Goal: Information Seeking & Learning: Find specific fact

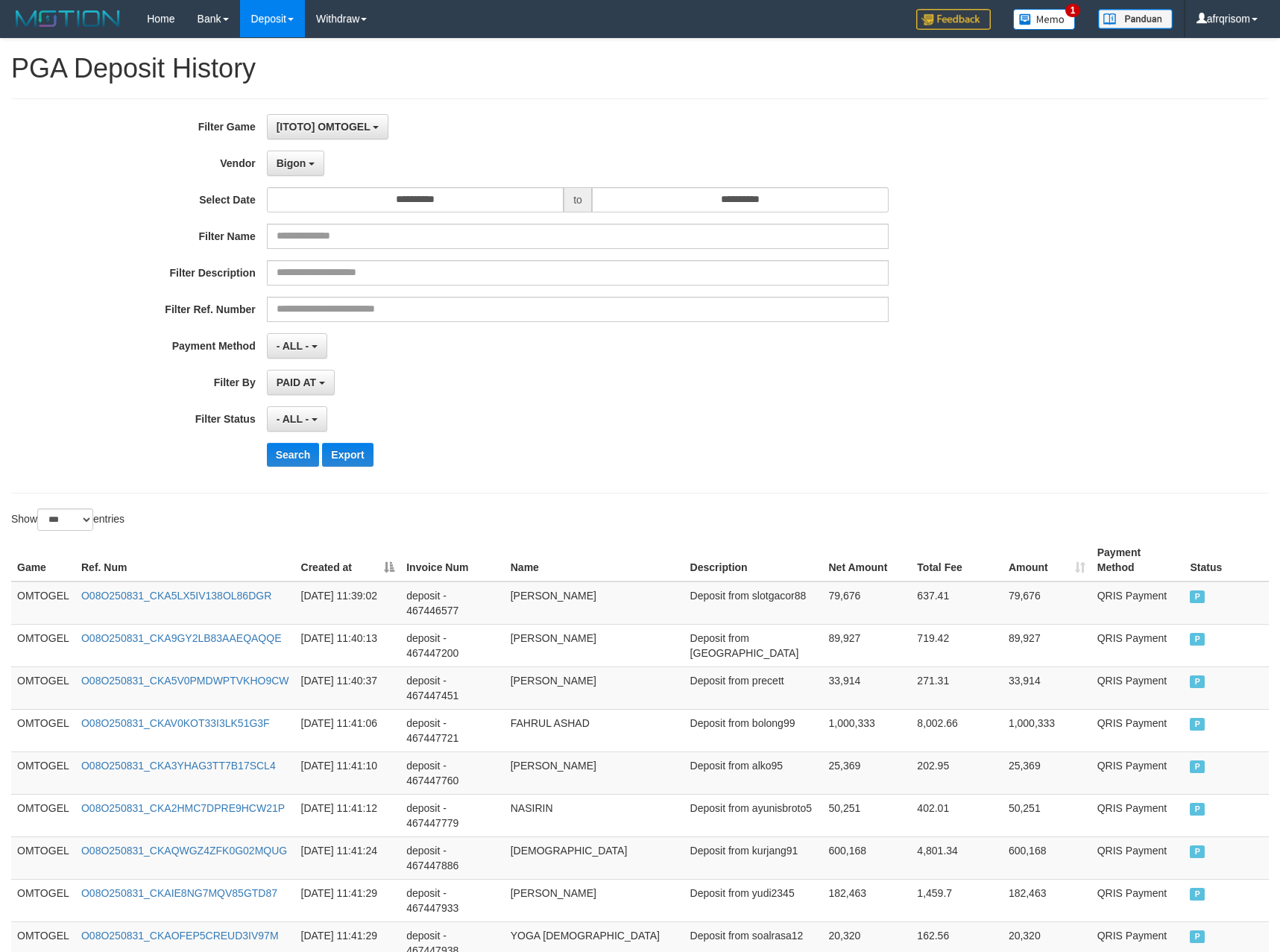
select select "**********"
select select "***"
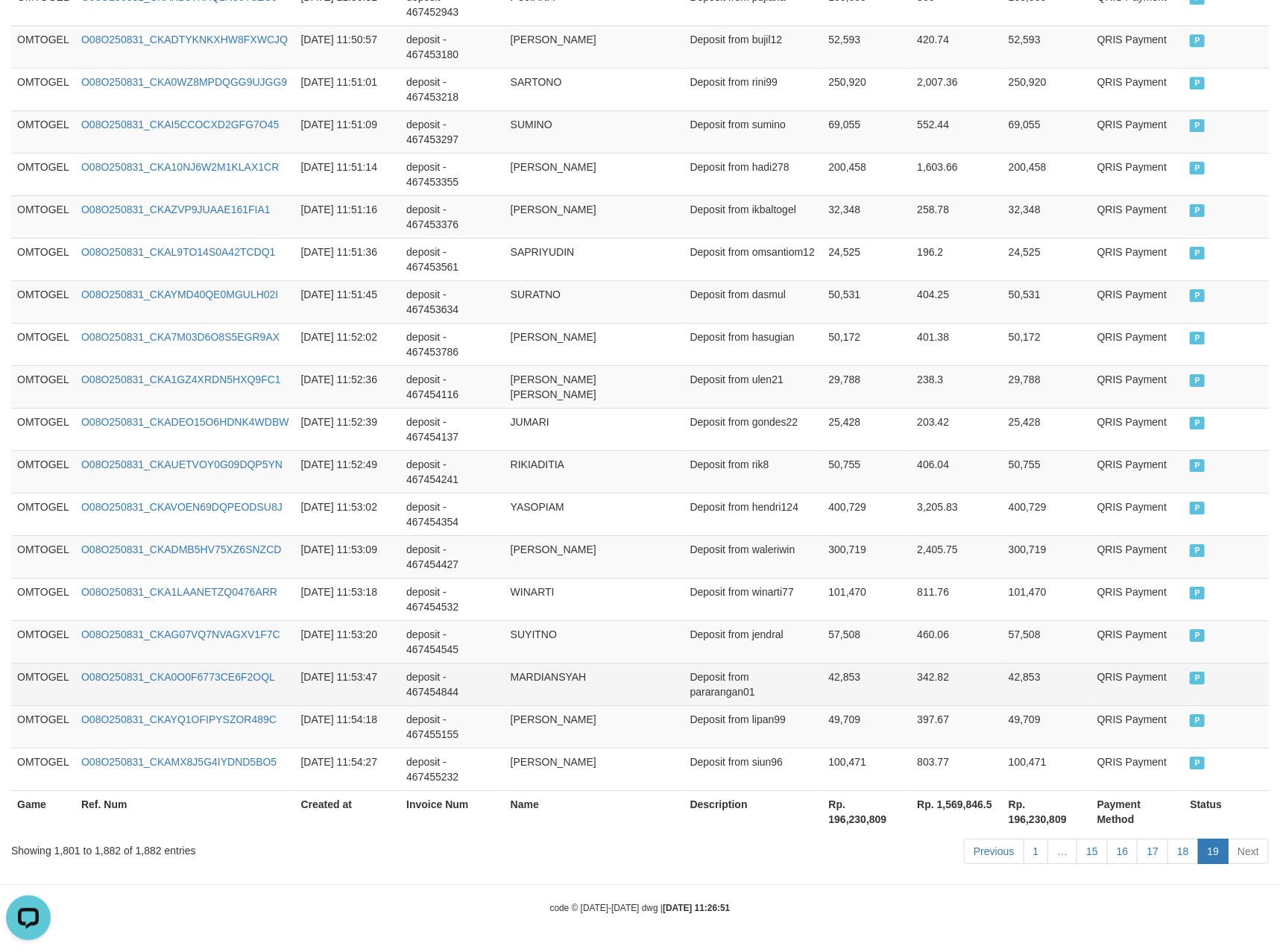
scroll to position [13, 0]
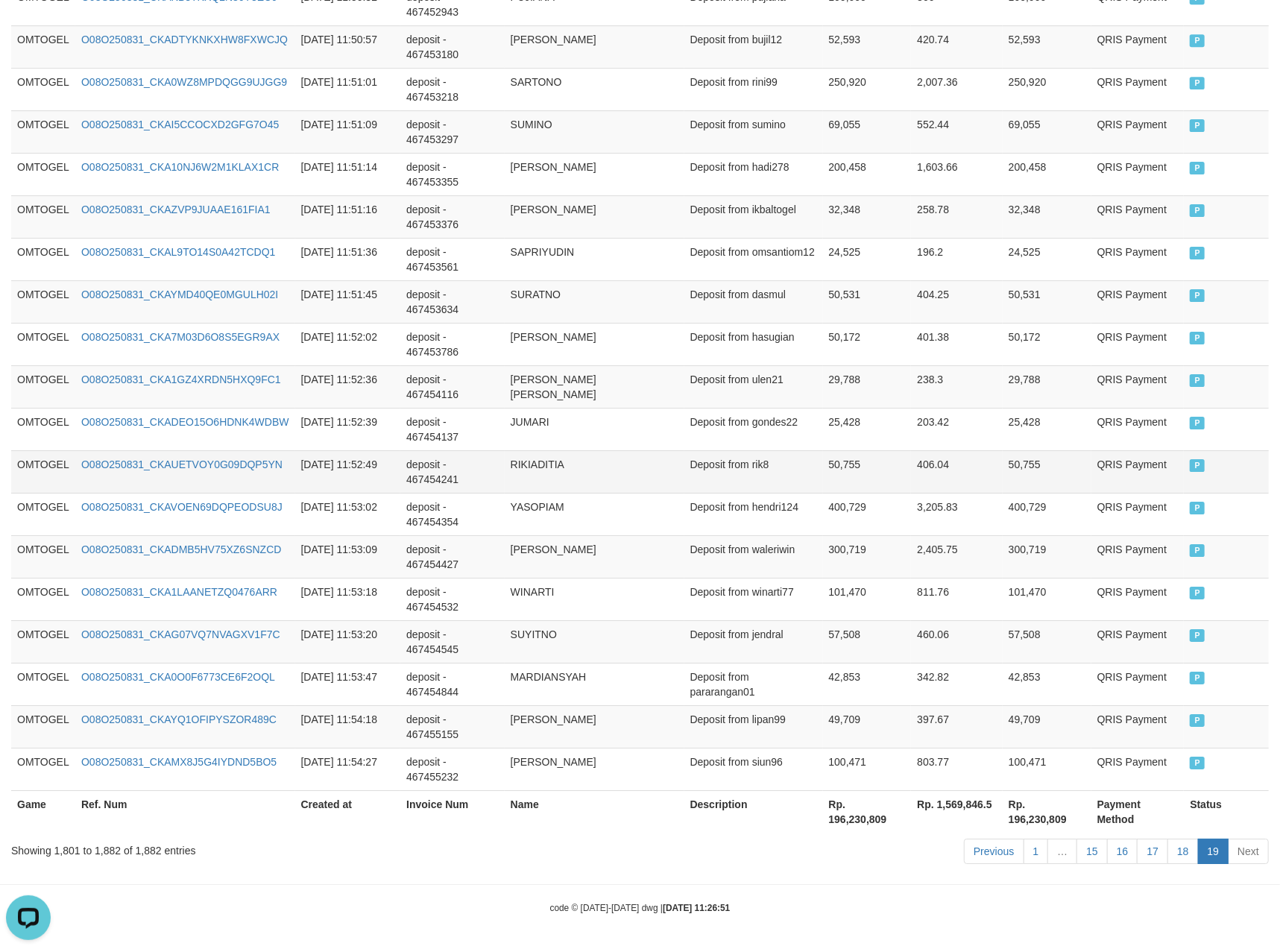
click at [677, 450] on td "RIKIADITIA" at bounding box center [594, 471] width 179 height 42
click at [1125, 368] on td "QRIS Payment" at bounding box center [1138, 387] width 93 height 42
click at [220, 34] on link "O08O250831_CKADTYKNKXHW8FXWCJQ" at bounding box center [184, 39] width 207 height 12
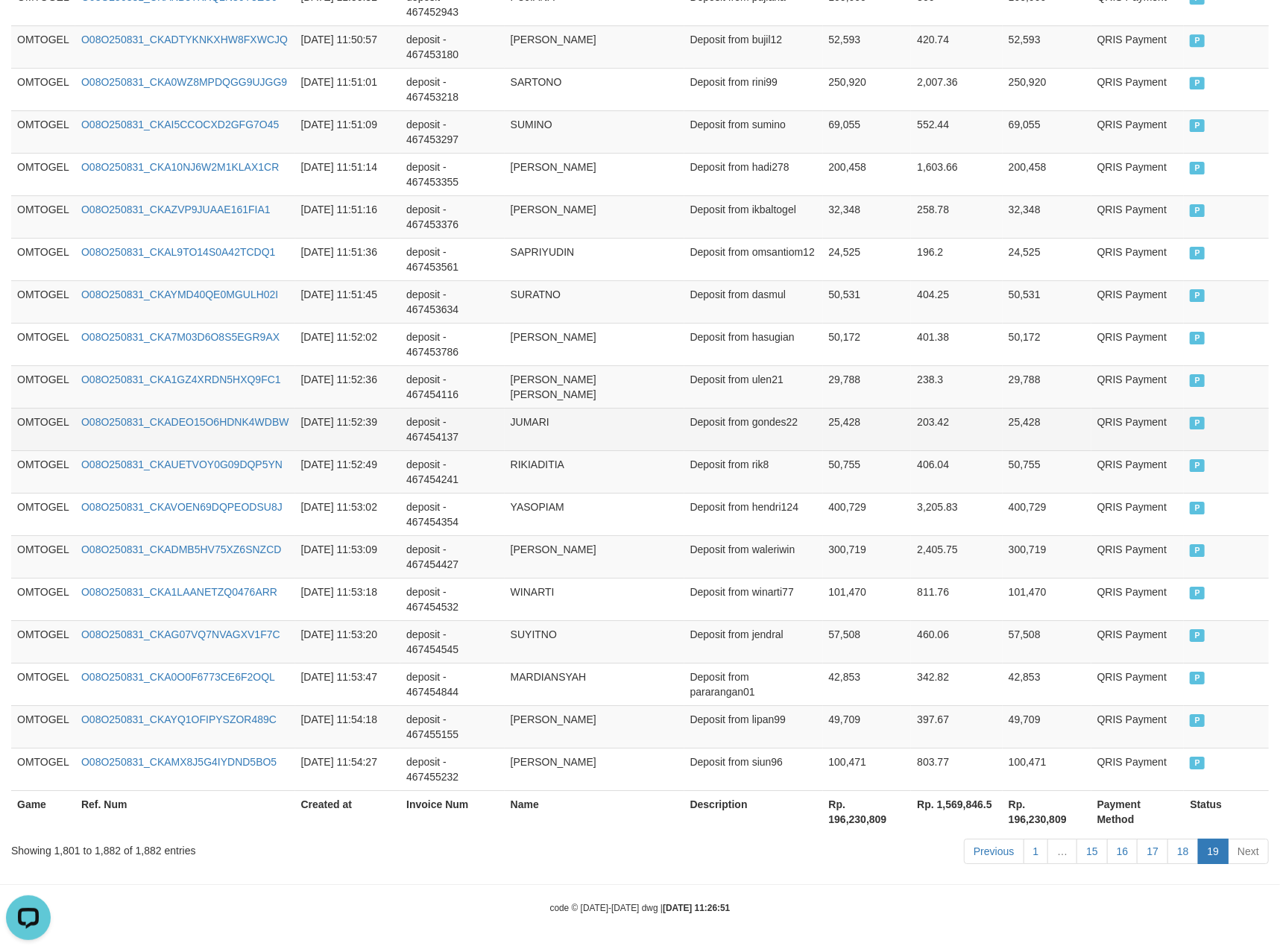
click at [714, 428] on td "Deposit from gondes22" at bounding box center [753, 429] width 139 height 42
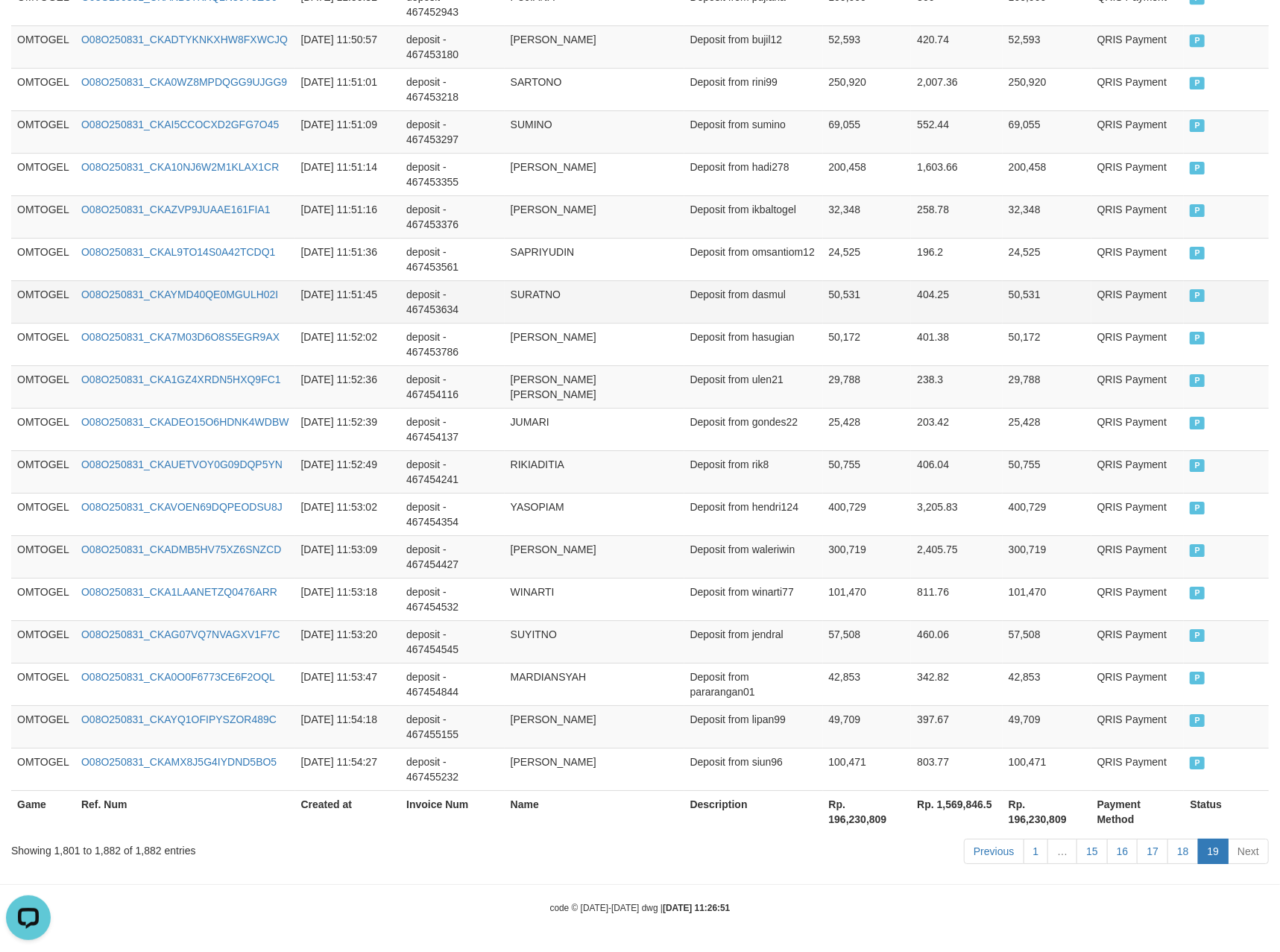
click at [680, 288] on td "SURATNO" at bounding box center [594, 301] width 179 height 42
click at [1185, 851] on link "18" at bounding box center [1182, 851] width 31 height 25
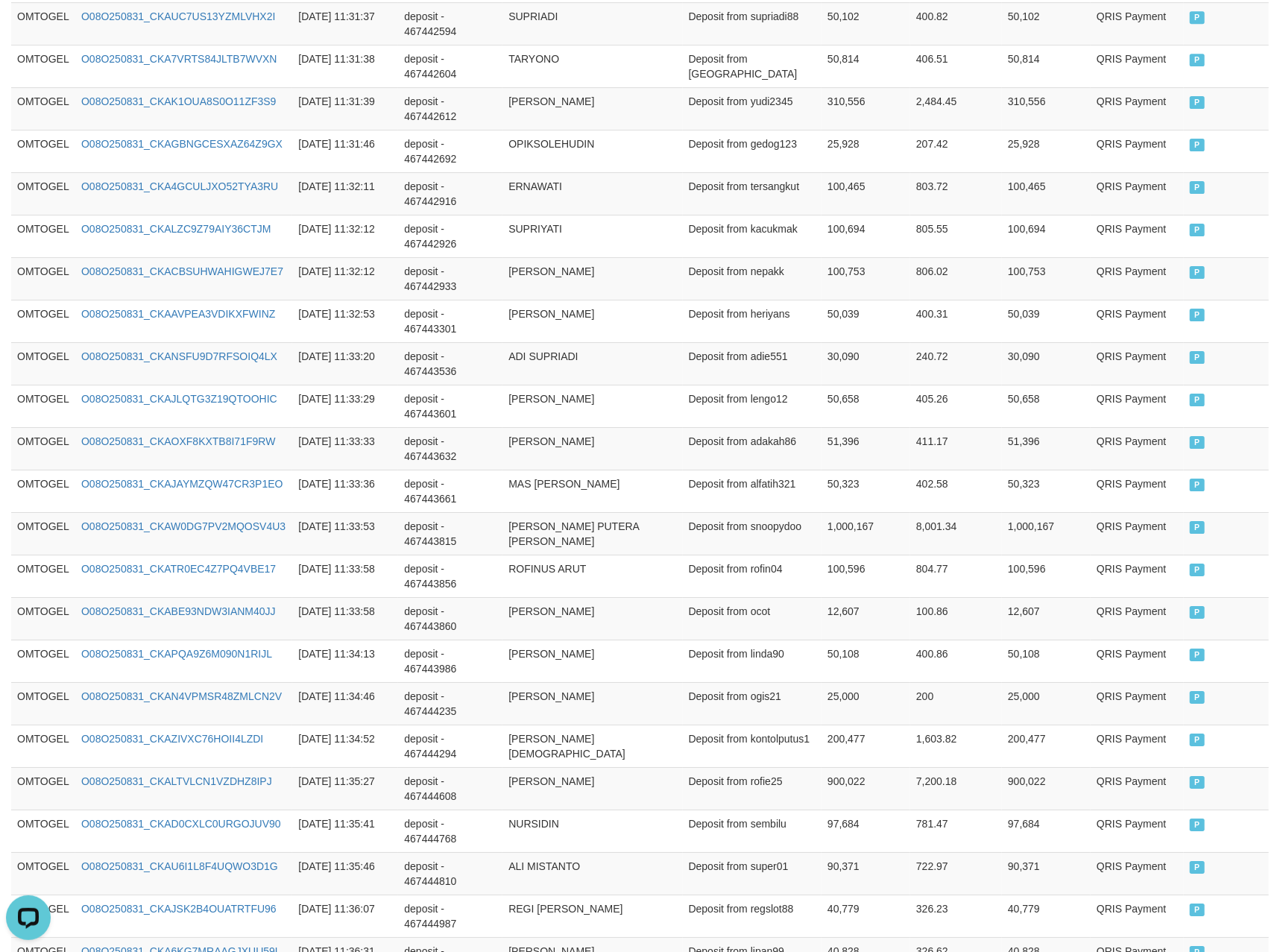
scroll to position [4068, 0]
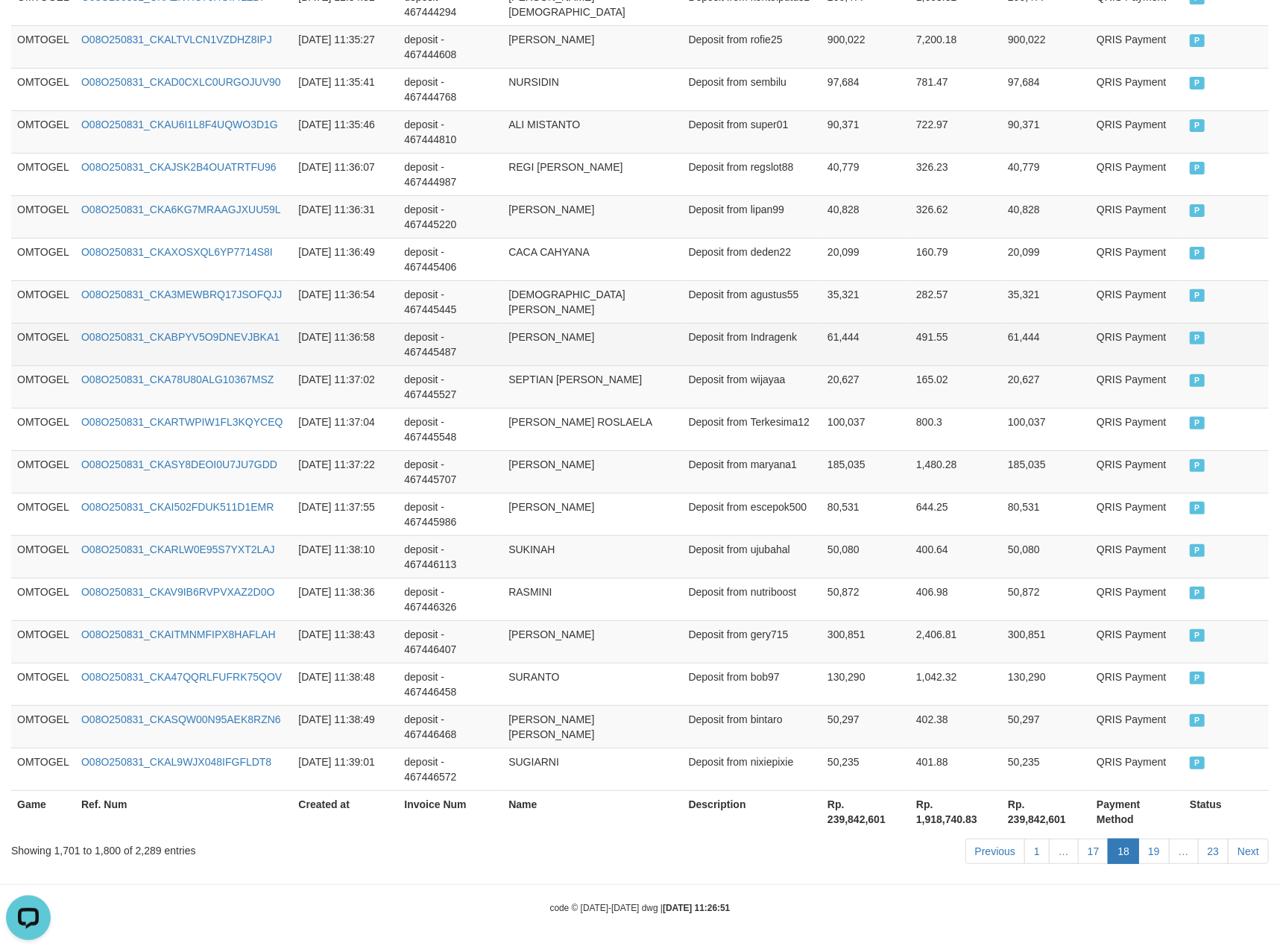
click at [758, 325] on td "Deposit from Indragenk" at bounding box center [752, 344] width 139 height 42
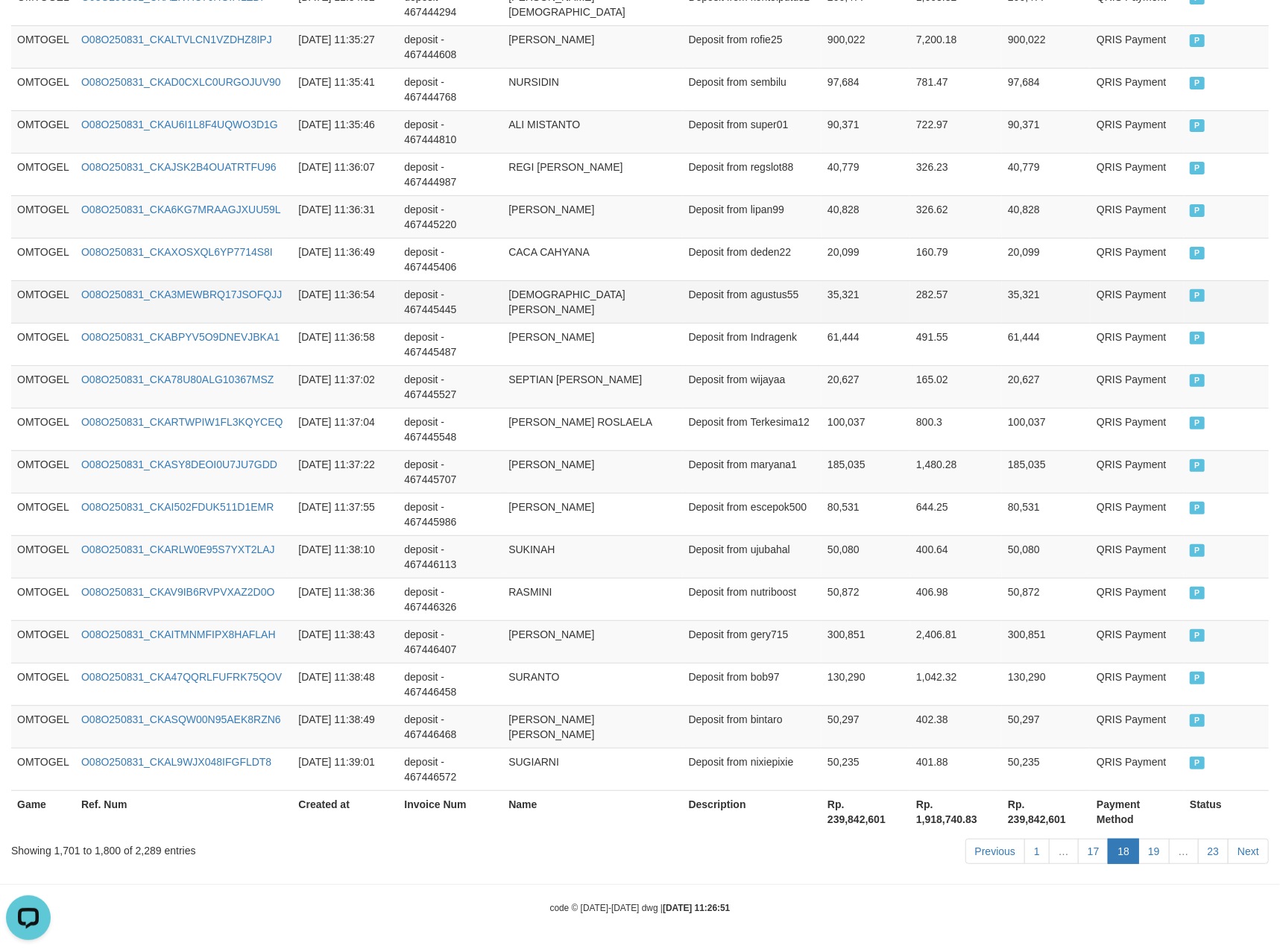
scroll to position [2387, 0]
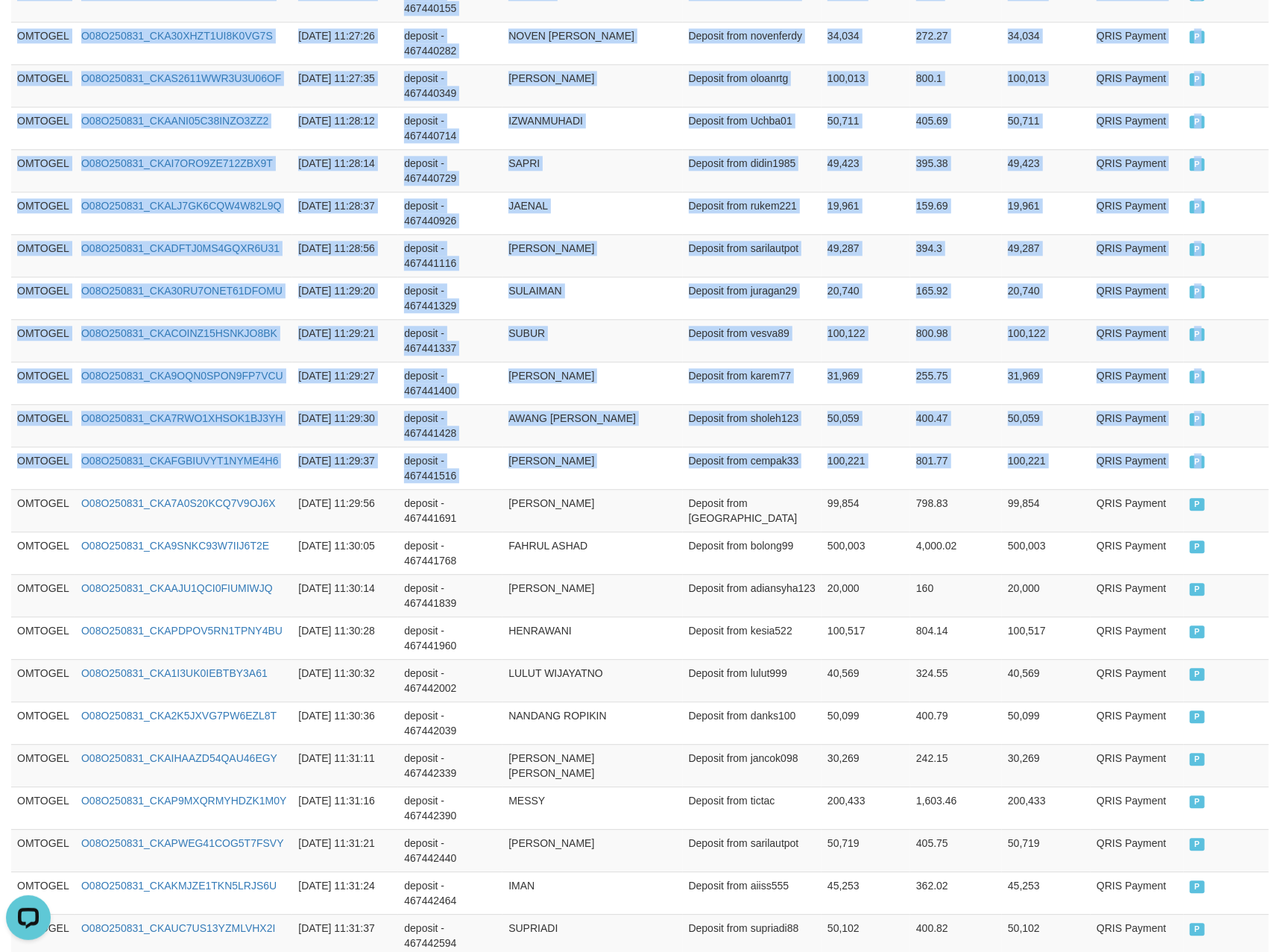
drag, startPoint x: 11, startPoint y: 530, endPoint x: 1296, endPoint y: 549, distance: 1285.1
click at [1279, 549] on html "Toggle navigation Home Bank Account List Load By Website Group [ITOTO] OMTOGEL …" at bounding box center [640, 109] width 1280 height 4992
copy table "Game Ref. Num Created at Invoice Num Name Description Net Amount Total Fee Amou…"
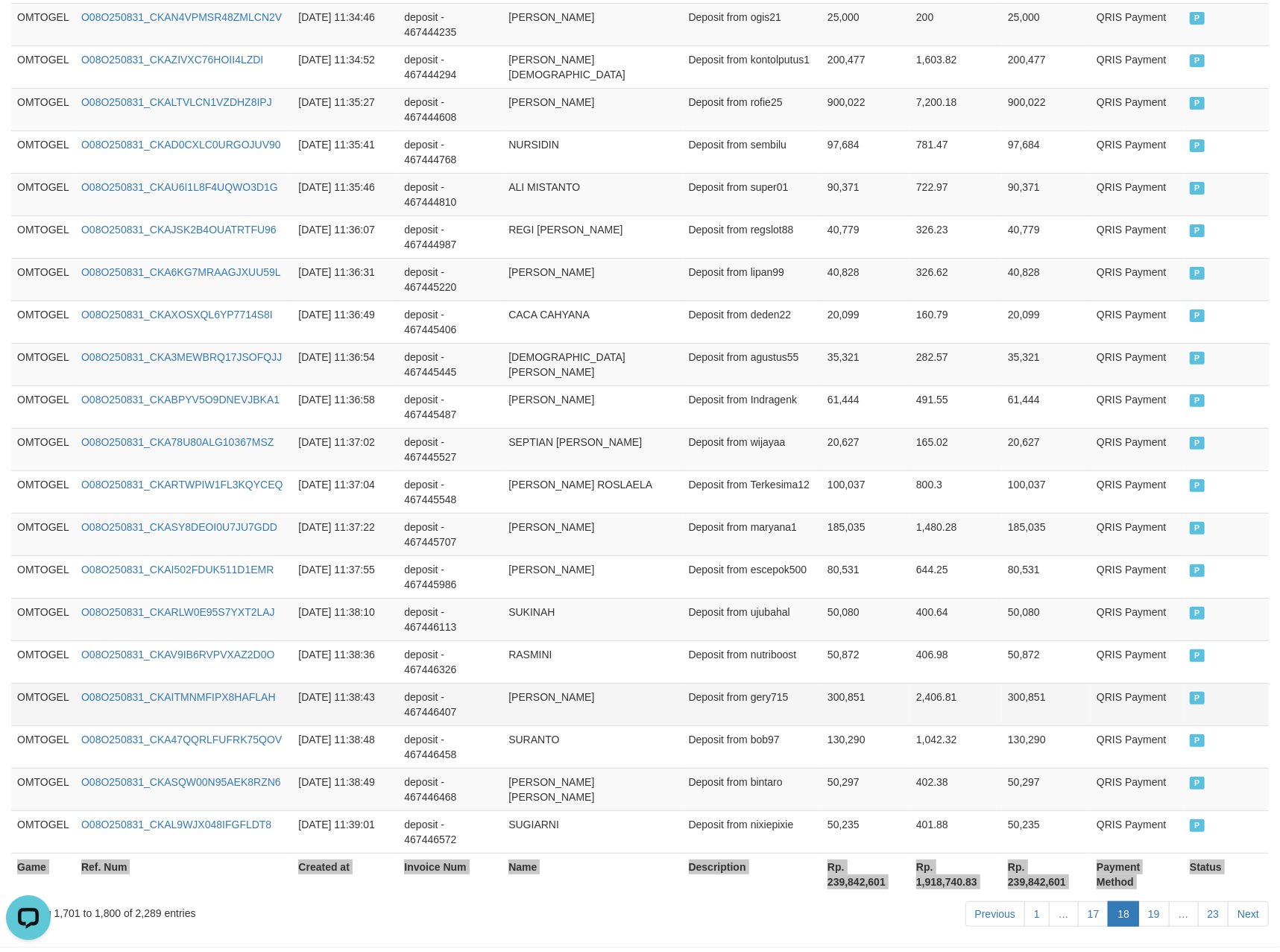
scroll to position [4068, 0]
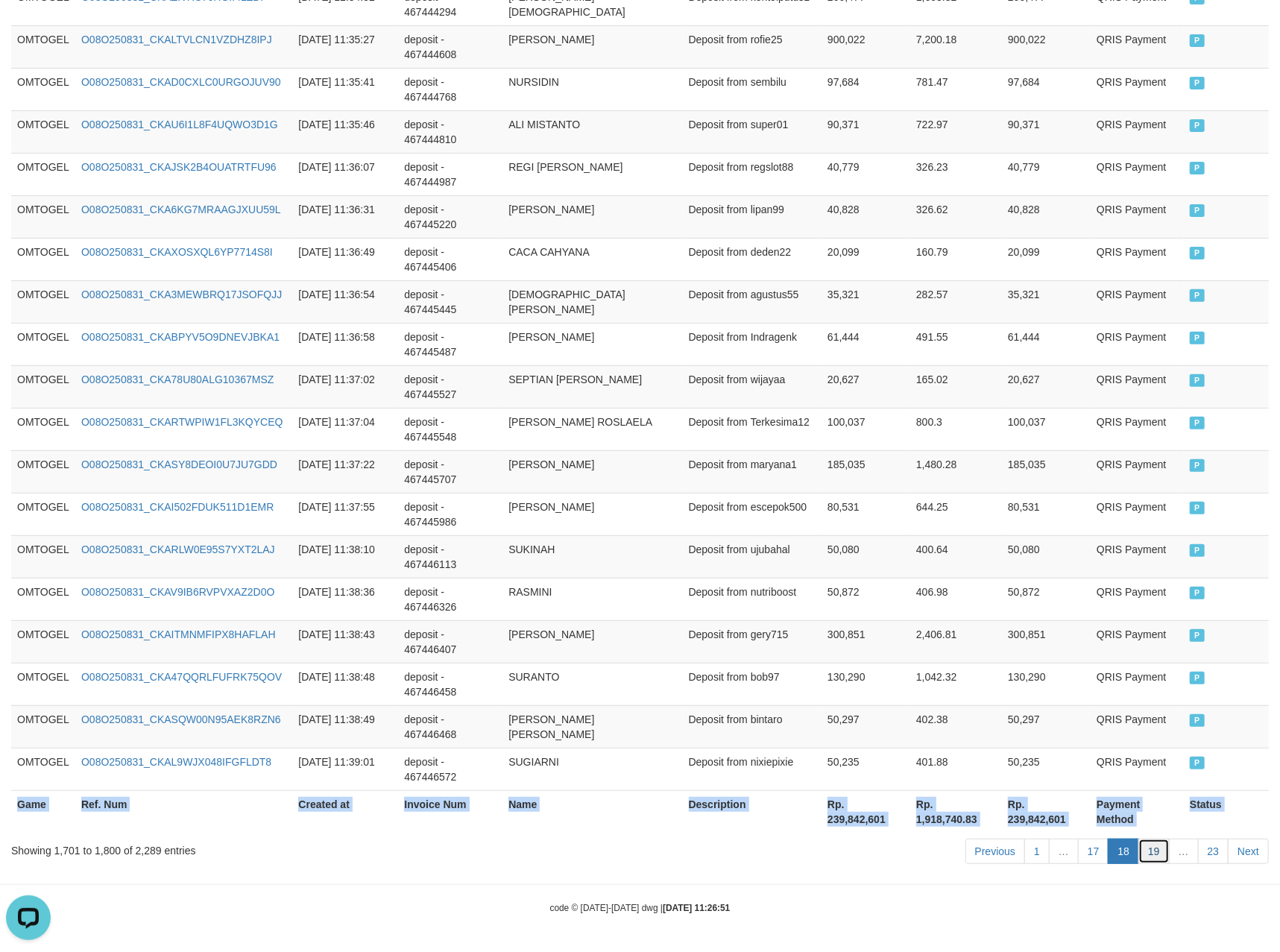
click at [1160, 851] on link "19" at bounding box center [1154, 851] width 31 height 25
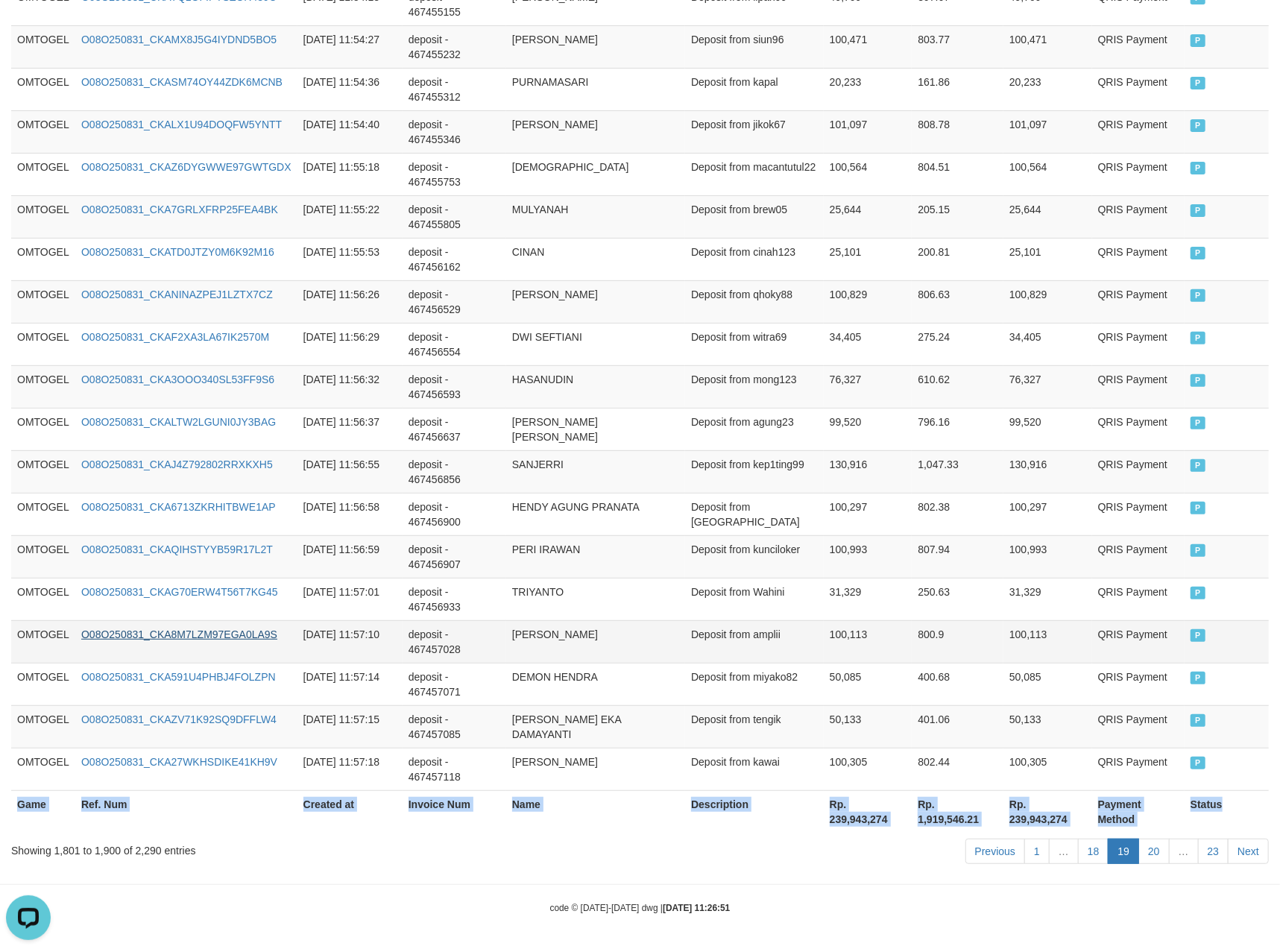
copy table "Game Ref. Num Created at Invoice Num Name Description Net Amount Total Fee Amou…"
click at [1139, 845] on link "20" at bounding box center [1154, 851] width 31 height 25
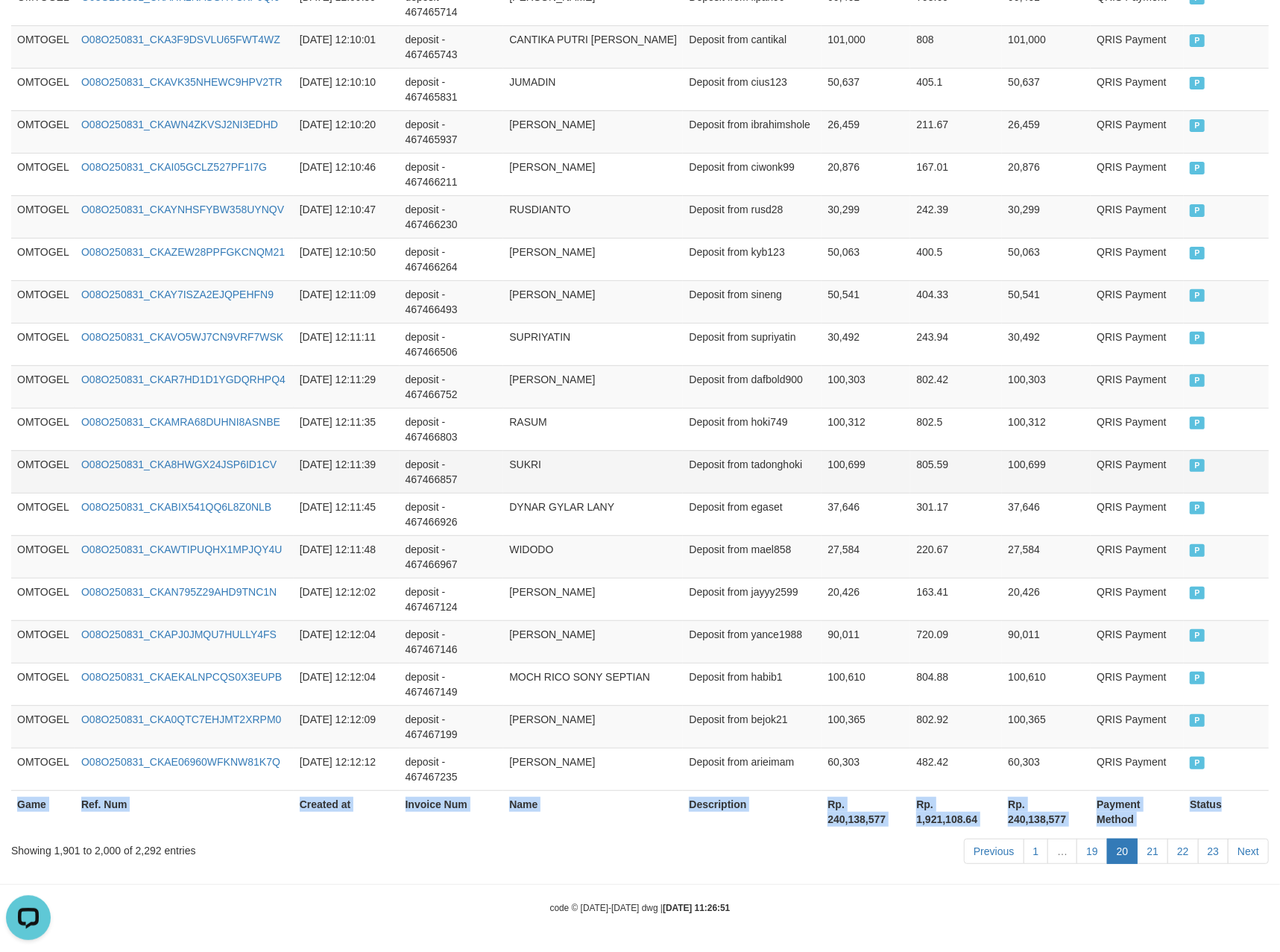
copy table "Game Ref. Num Created at Invoice Num Name Description Net Amount Total Fee Amou…"
click at [1154, 848] on link "21" at bounding box center [1152, 851] width 31 height 25
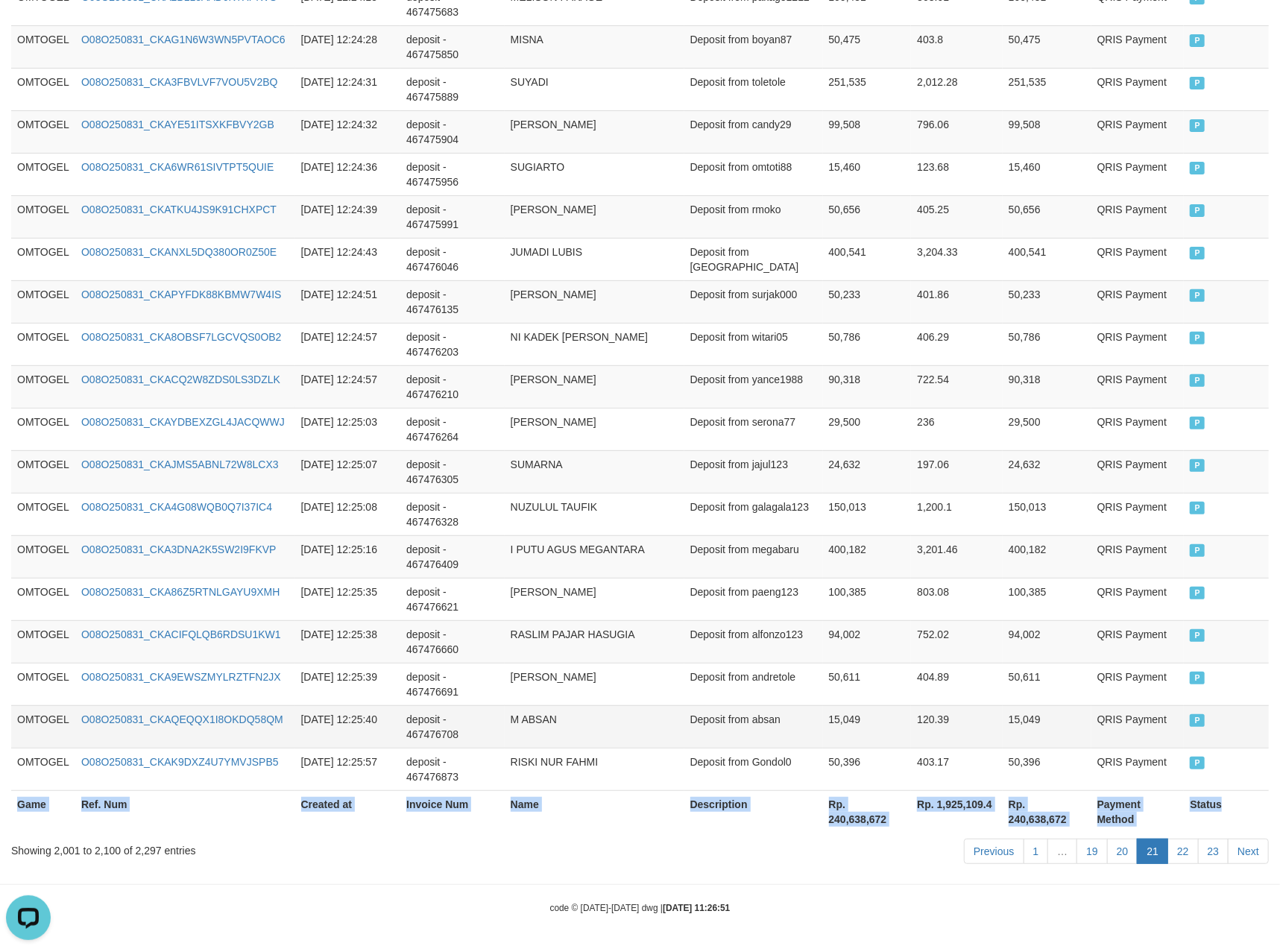
copy table "Game Ref. Num Created at Invoice Num Name Description Net Amount Total Fee Amou…"
click at [1185, 845] on link "22" at bounding box center [1182, 851] width 31 height 25
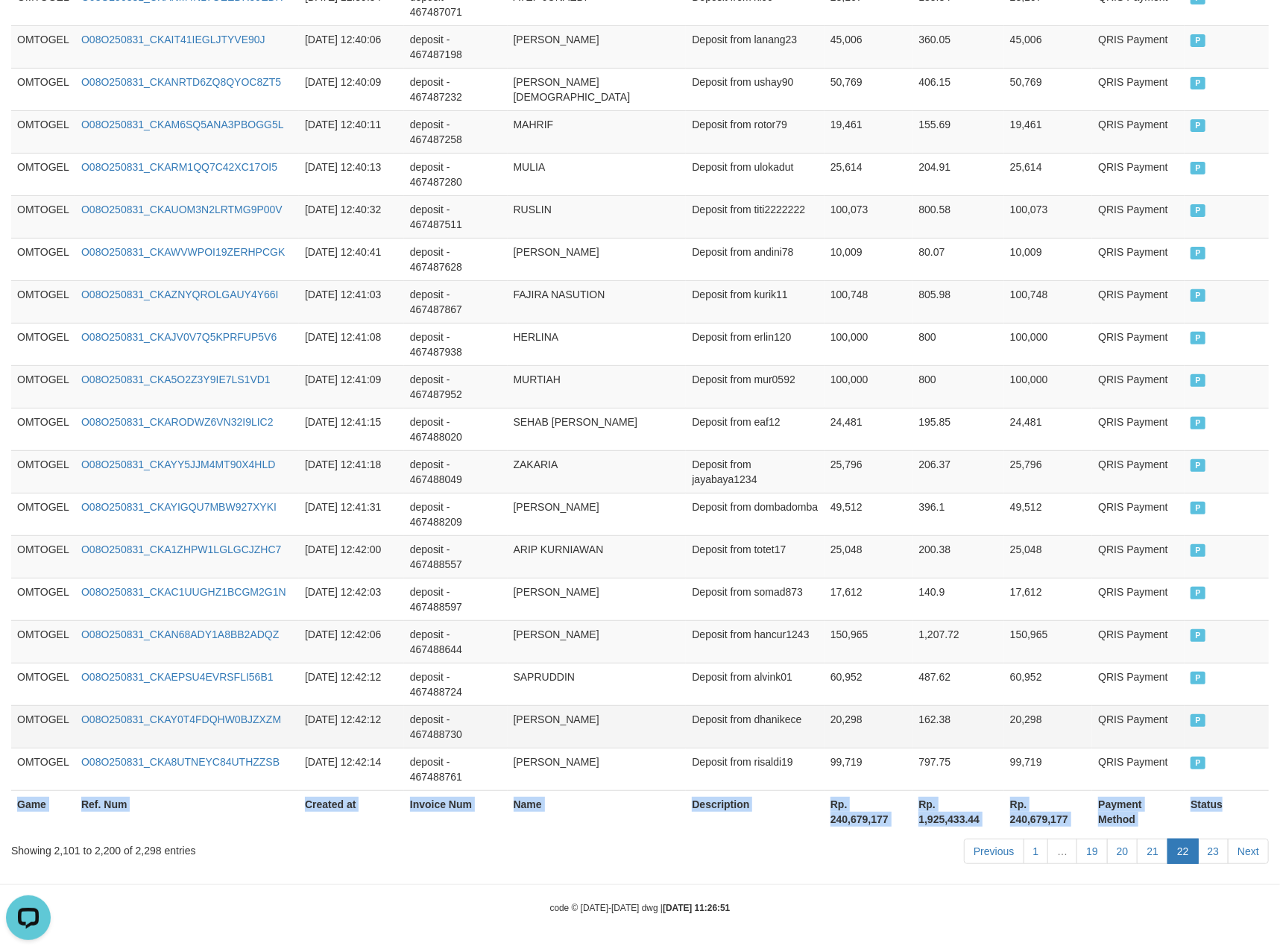
copy table "Game Ref. Num Created at Invoice Num Name Description Net Amount Total Fee Amou…"
click at [1210, 853] on link "23" at bounding box center [1213, 851] width 31 height 25
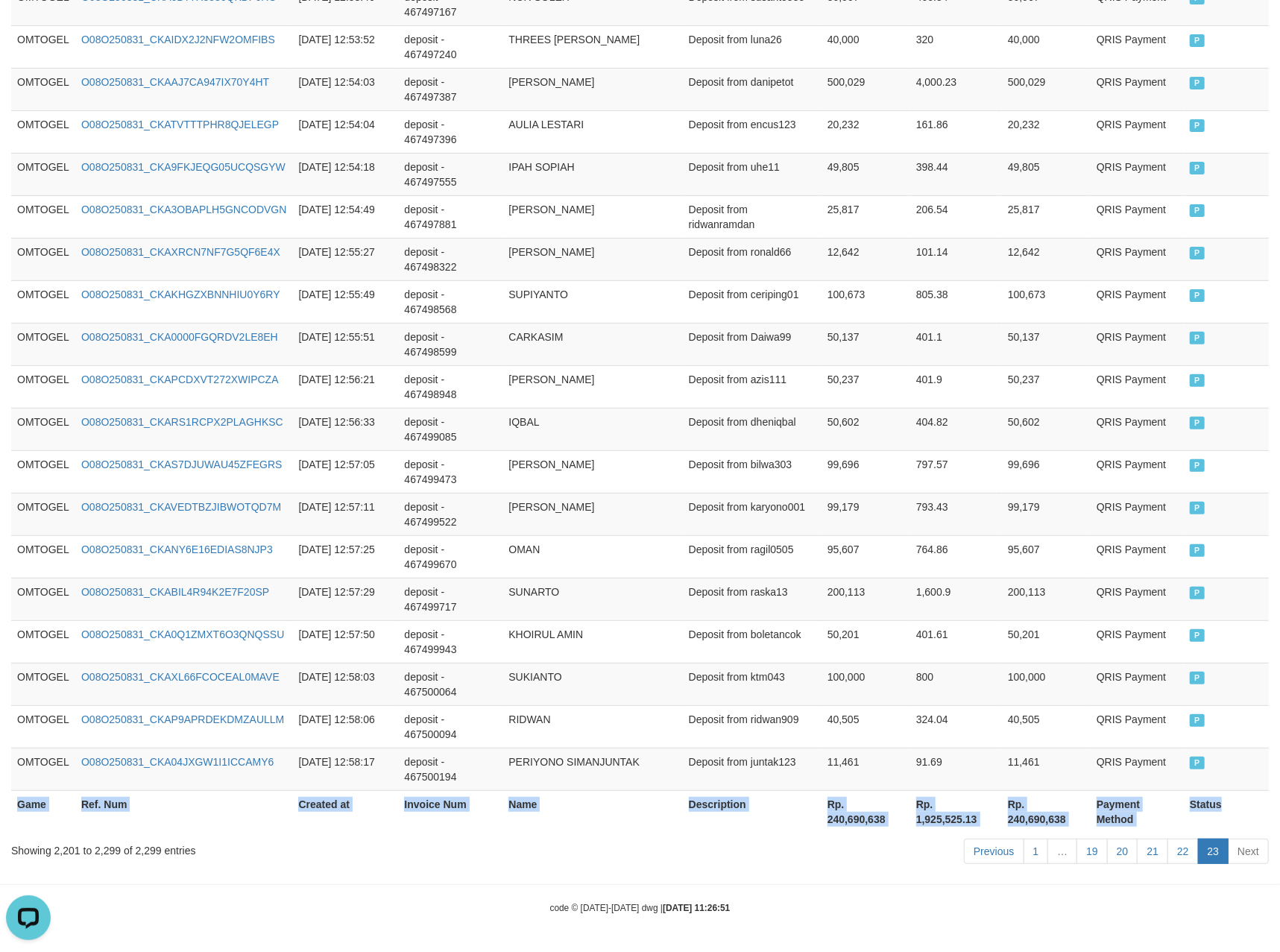
scroll to position [4024, 0]
copy table "Game Ref. Num Created at Invoice Num Name Description Net Amount Total Fee Amou…"
click at [650, 408] on td "IQBAL" at bounding box center [592, 429] width 179 height 42
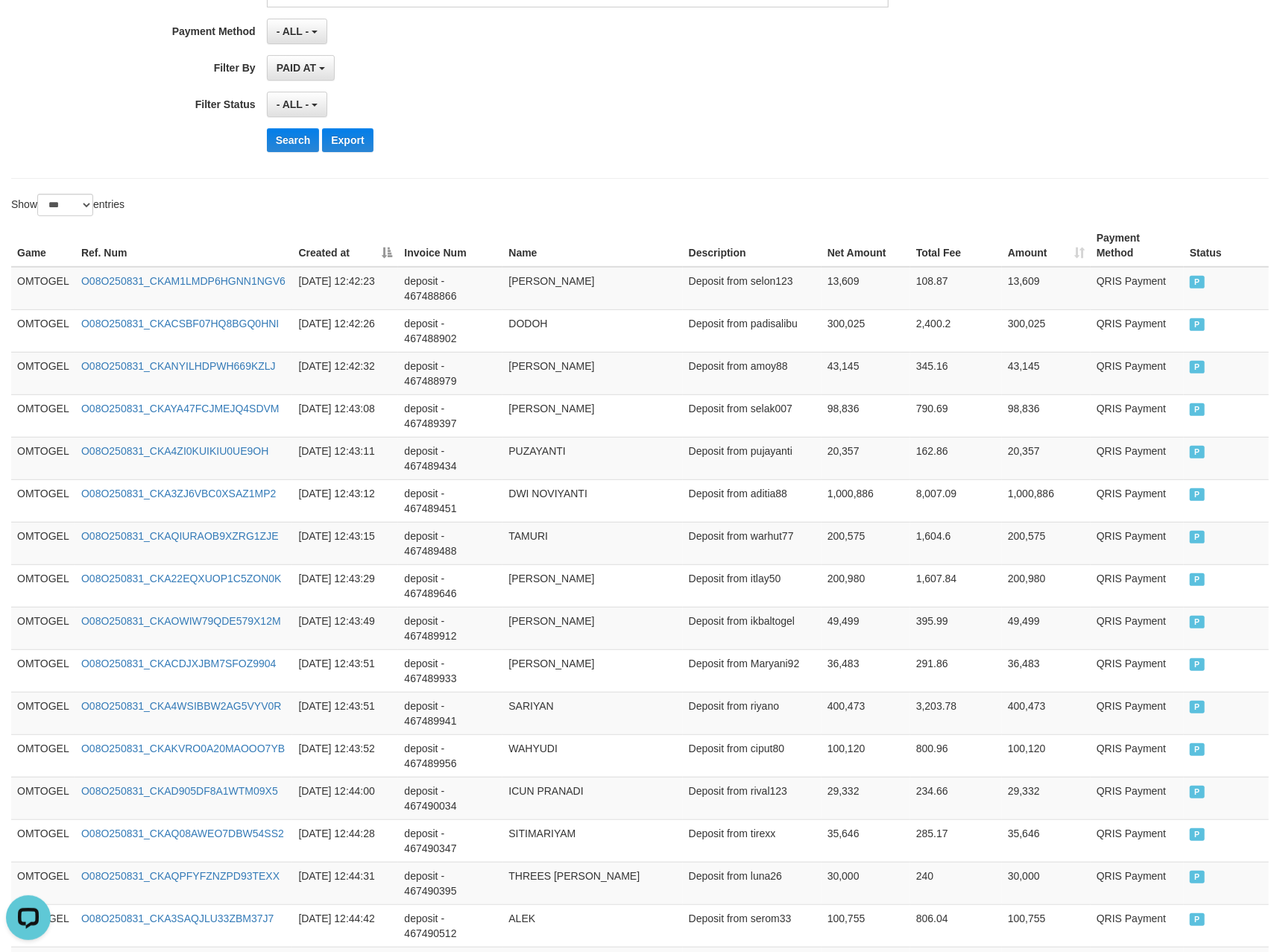
scroll to position [0, 0]
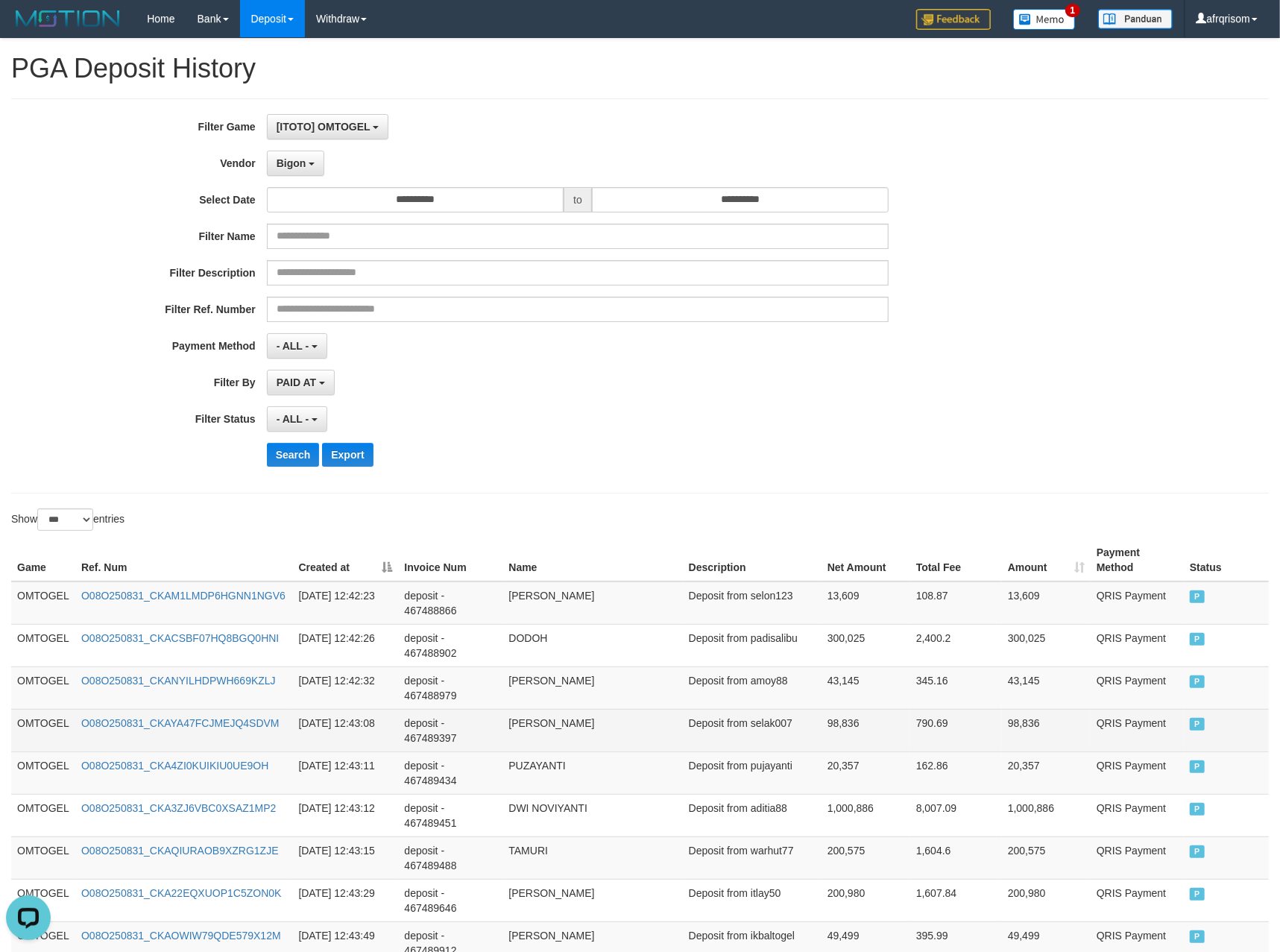
click at [565, 722] on td "[PERSON_NAME]" at bounding box center [592, 730] width 179 height 42
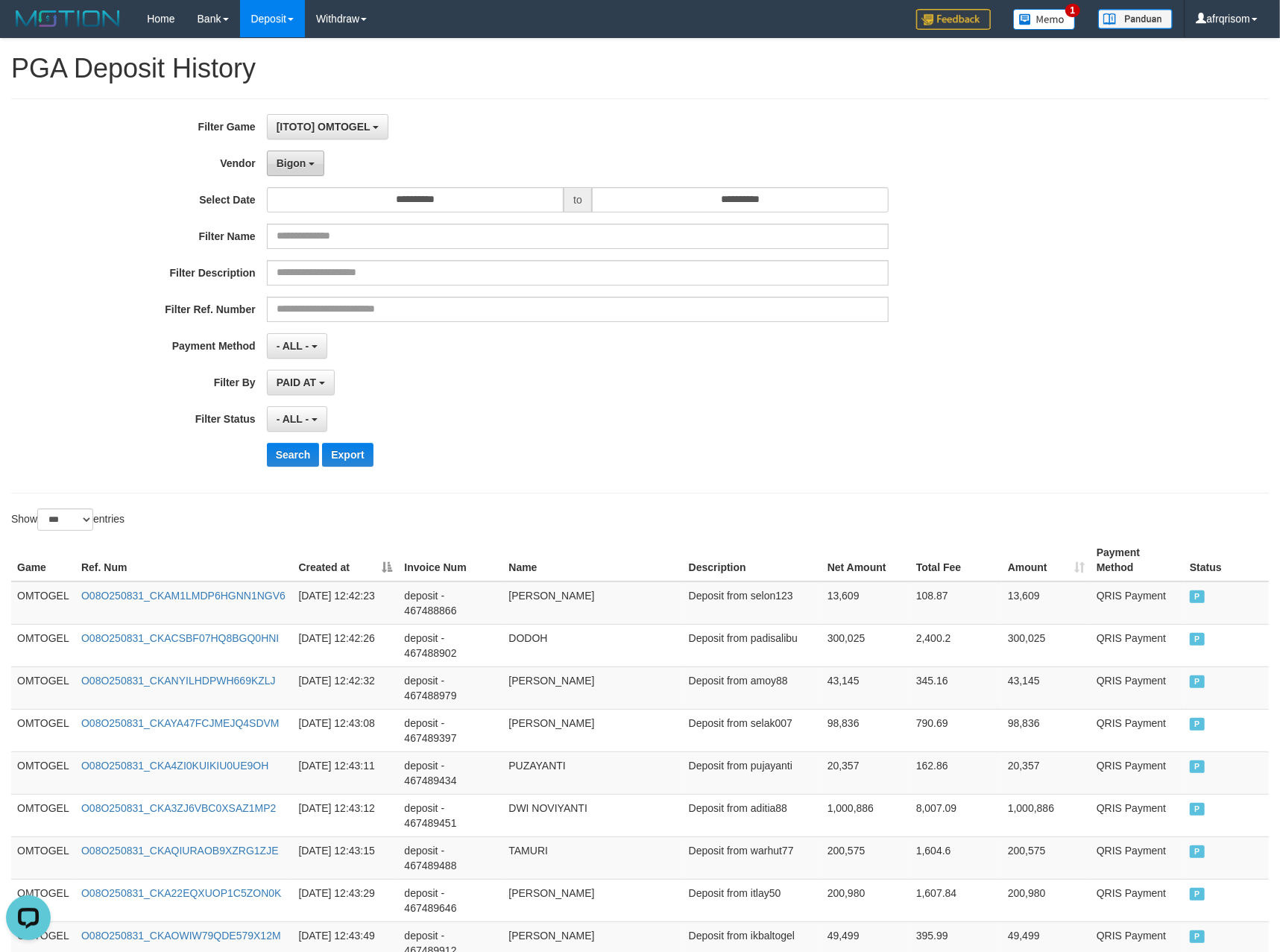
click at [275, 170] on button "Bigon" at bounding box center [296, 163] width 58 height 25
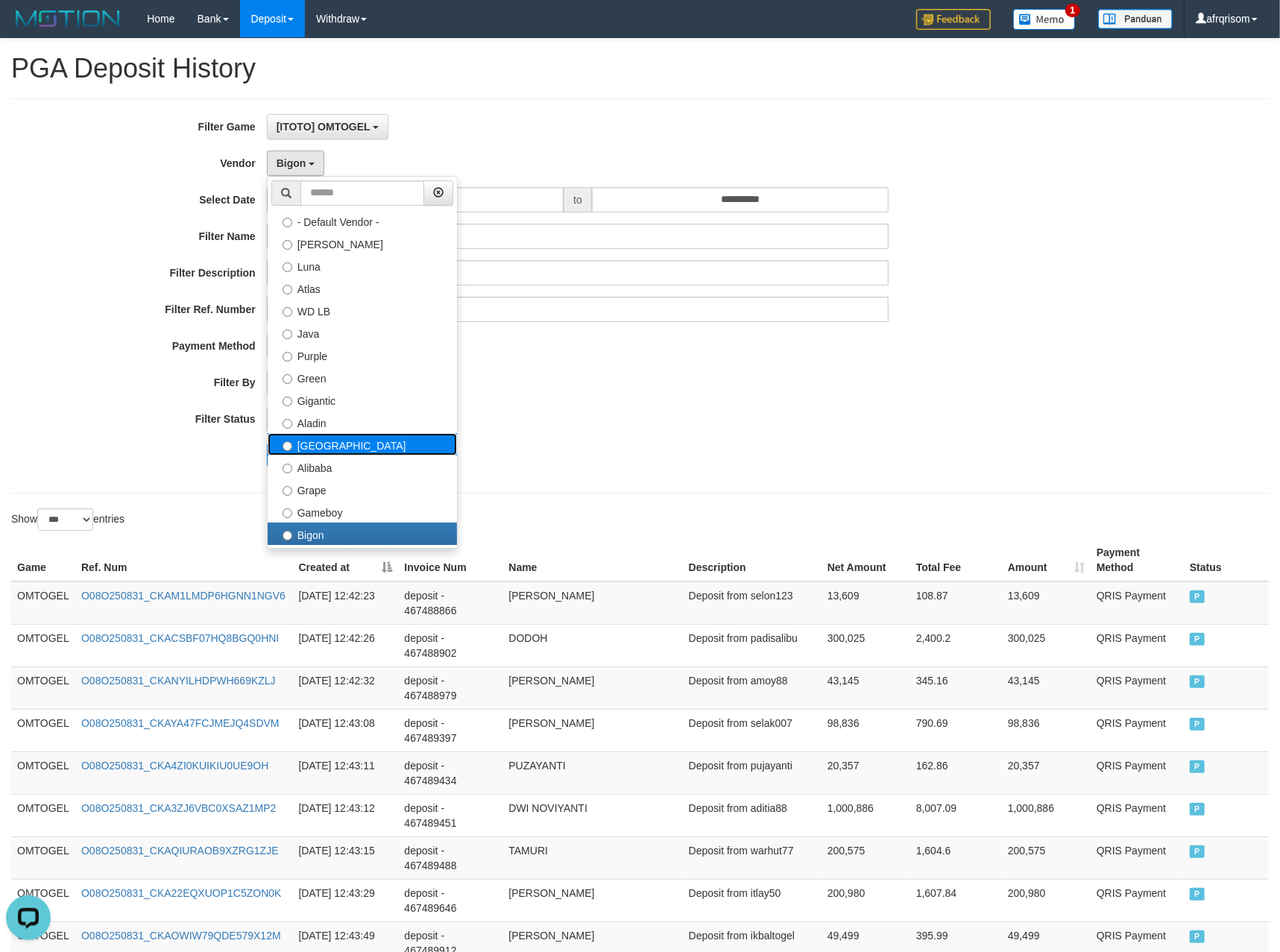
click at [335, 442] on label "[GEOGRAPHIC_DATA]" at bounding box center [363, 444] width 189 height 23
select select "**********"
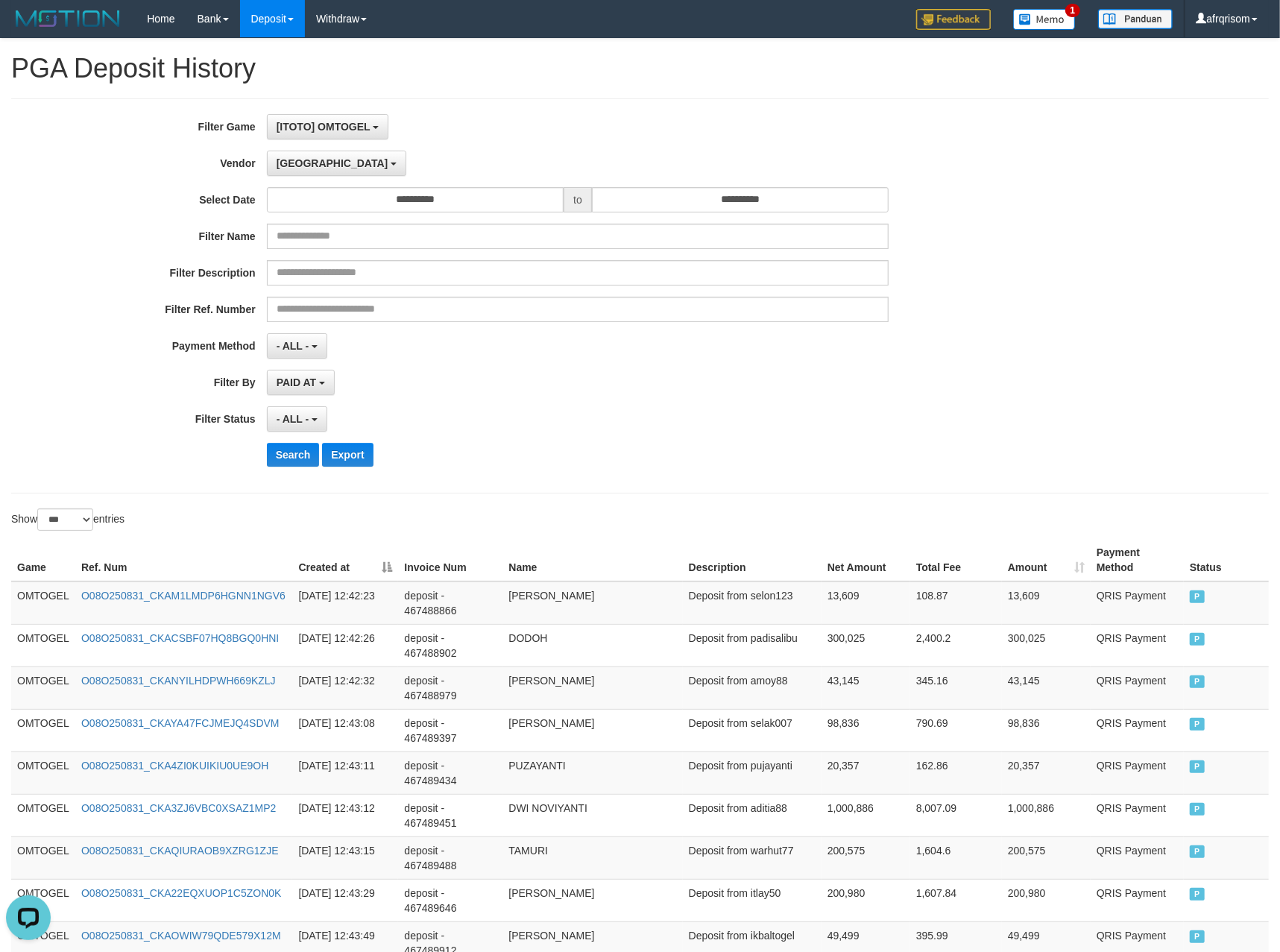
click at [489, 416] on div "- ALL - SELECT ALL - ALL - SELECT STATUS PENDING/UNPAID PAID CANCELED EXPIRED" at bounding box center [578, 418] width 622 height 25
click at [282, 456] on button "Search" at bounding box center [294, 455] width 53 height 24
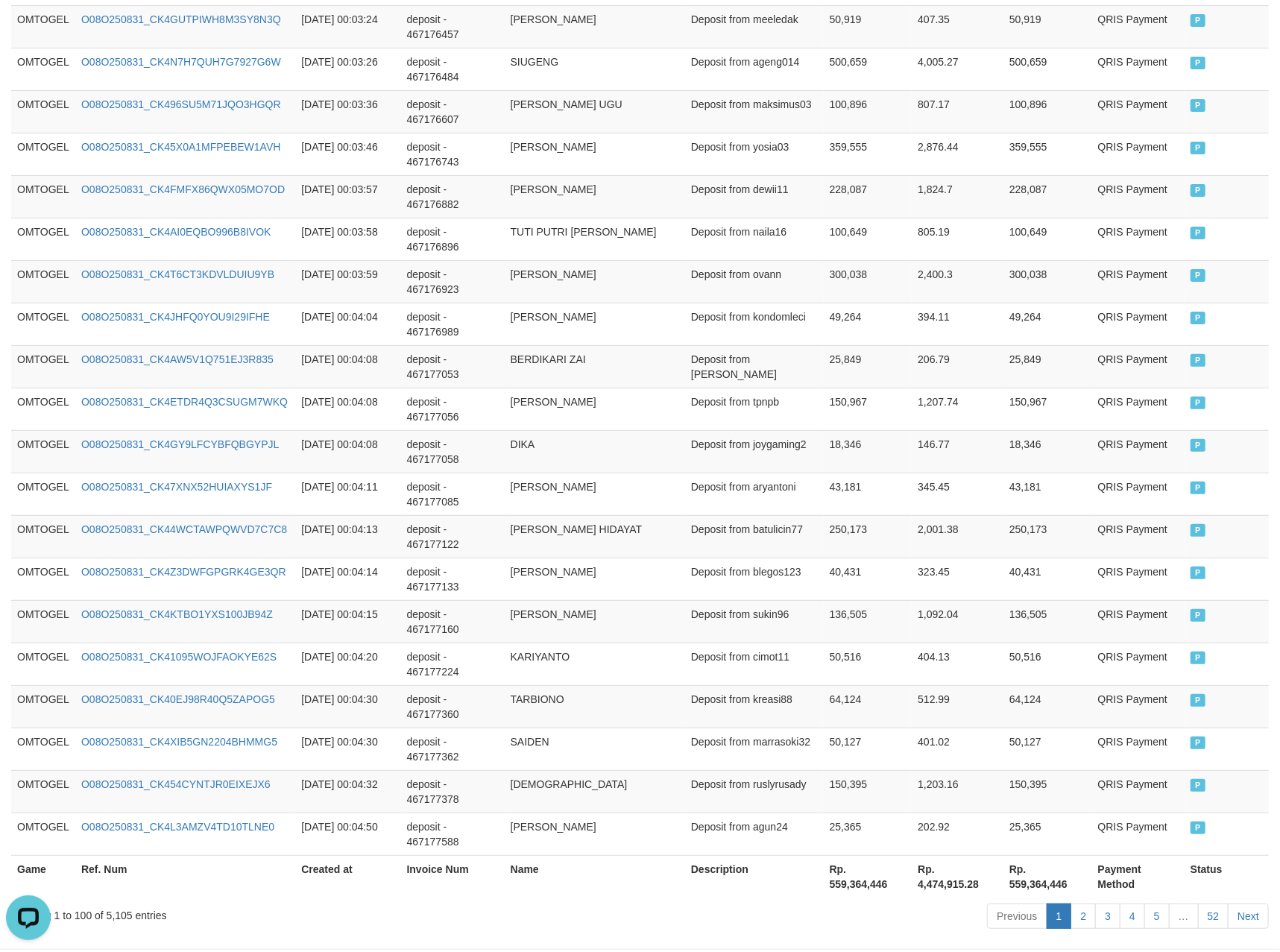
scroll to position [4068, 0]
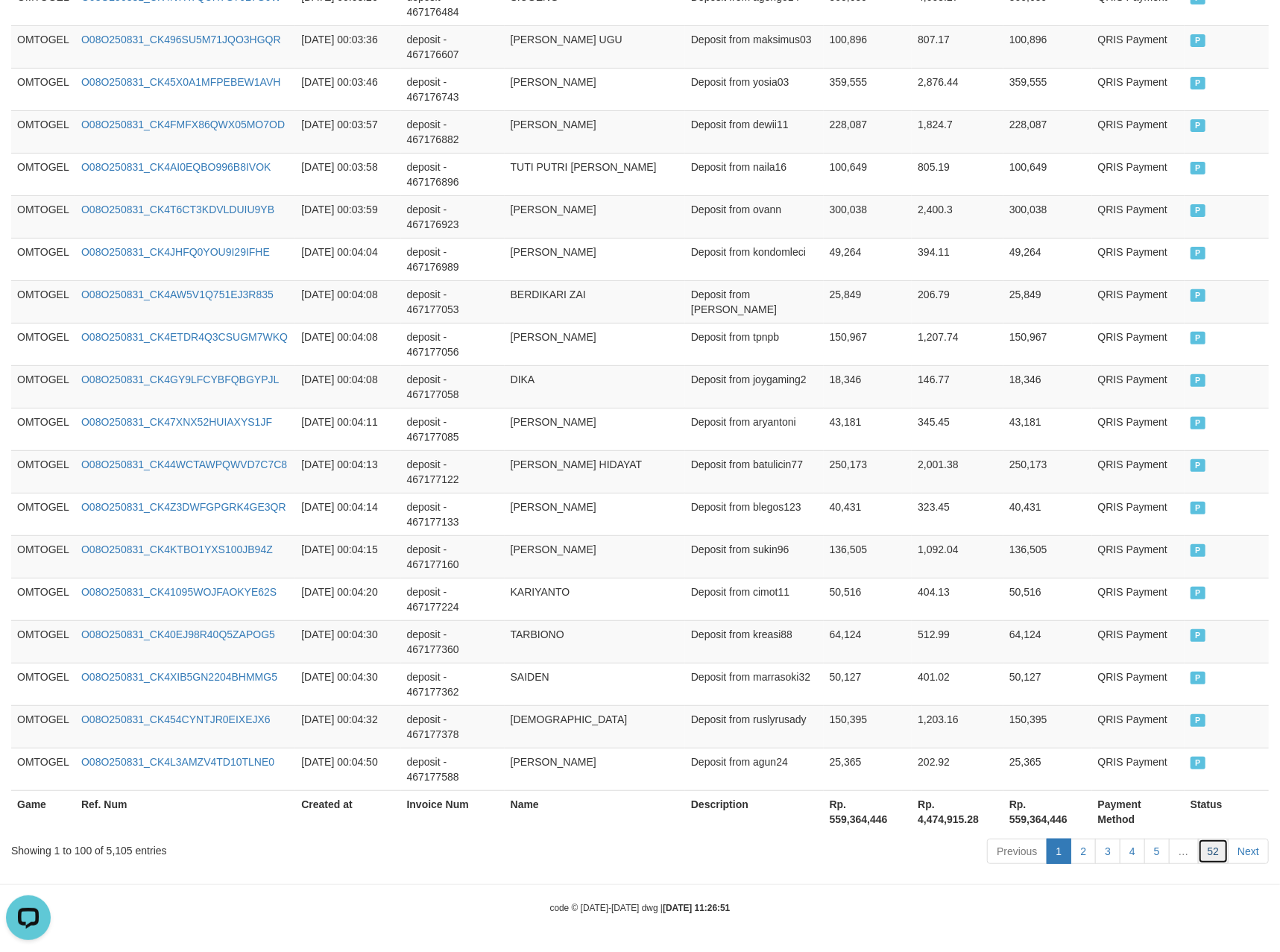
click at [1220, 853] on link "52" at bounding box center [1213, 851] width 31 height 25
click at [1198, 838] on link "52" at bounding box center [1213, 851] width 31 height 25
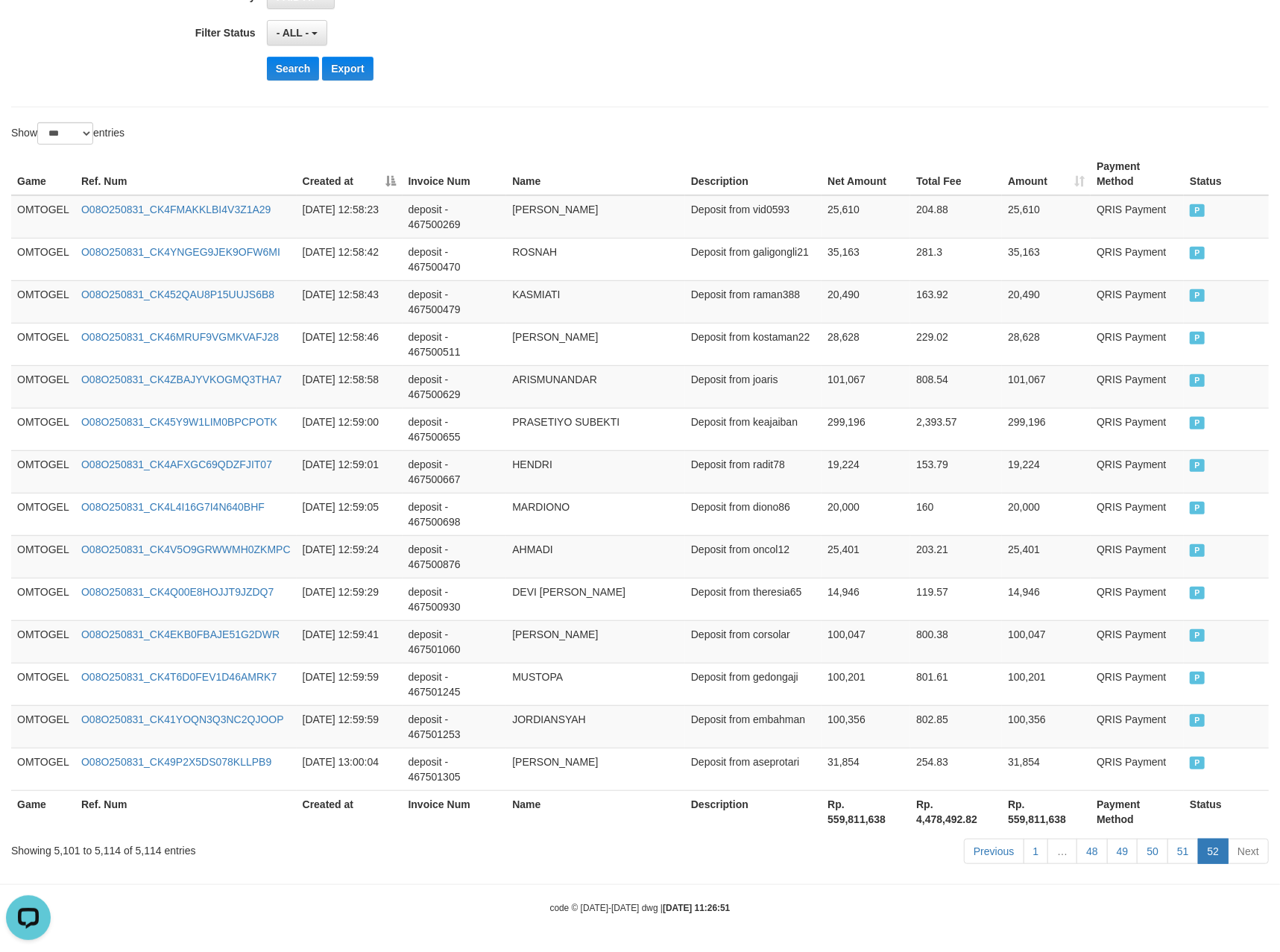
scroll to position [392, 0]
click at [1089, 851] on link "48" at bounding box center [1092, 851] width 31 height 25
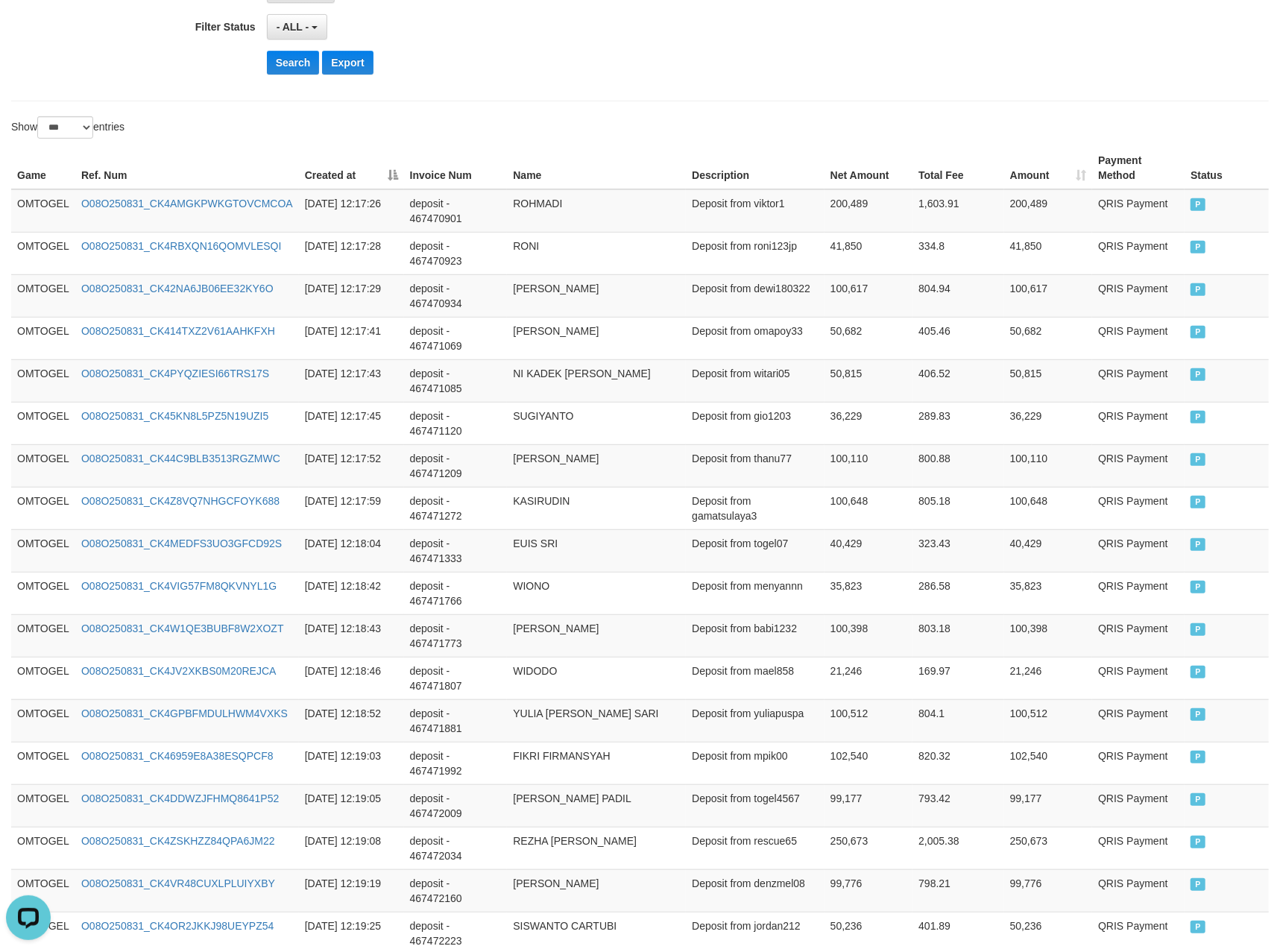
scroll to position [4068, 0]
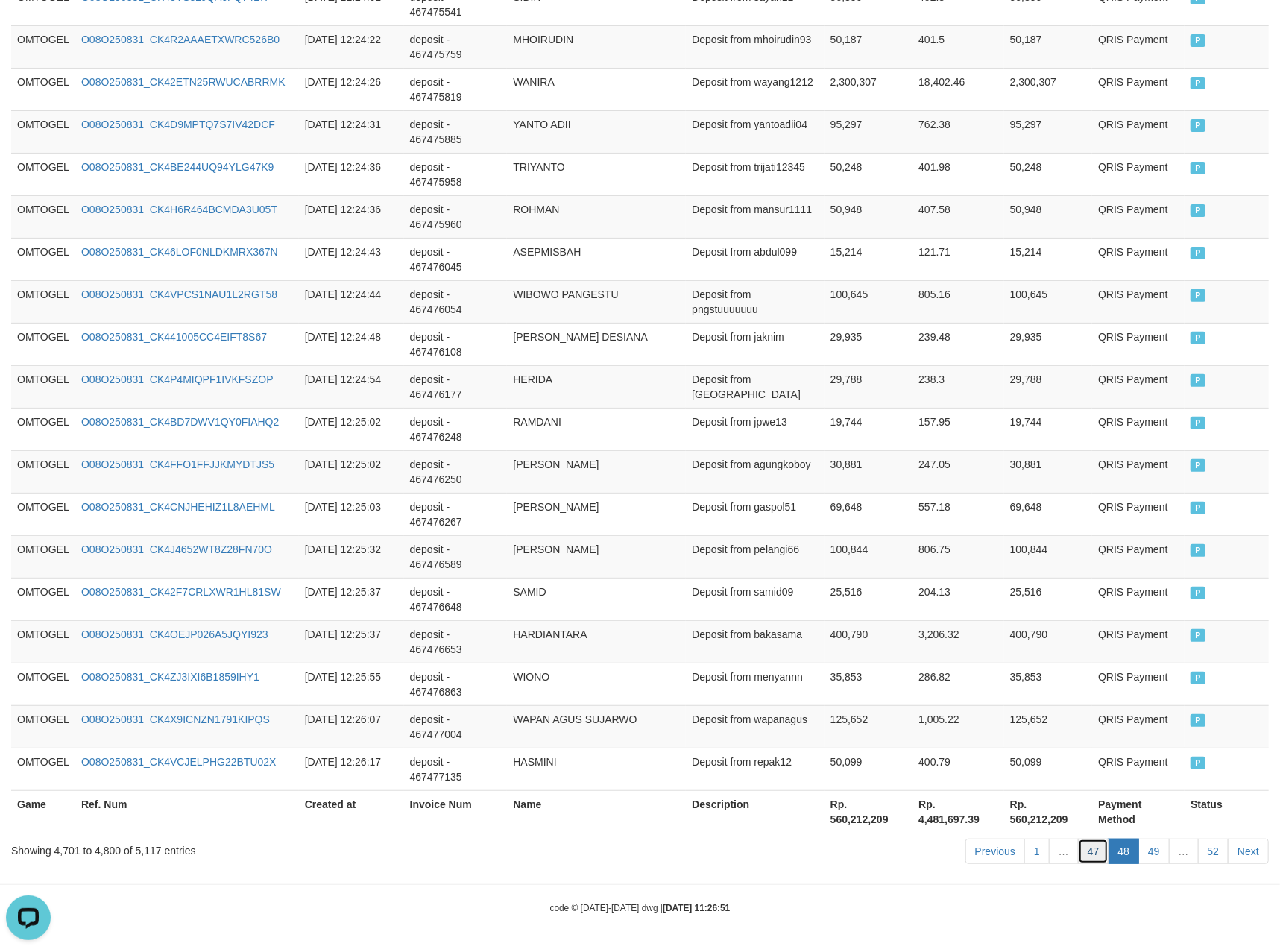
click at [1088, 842] on link "47" at bounding box center [1093, 851] width 31 height 25
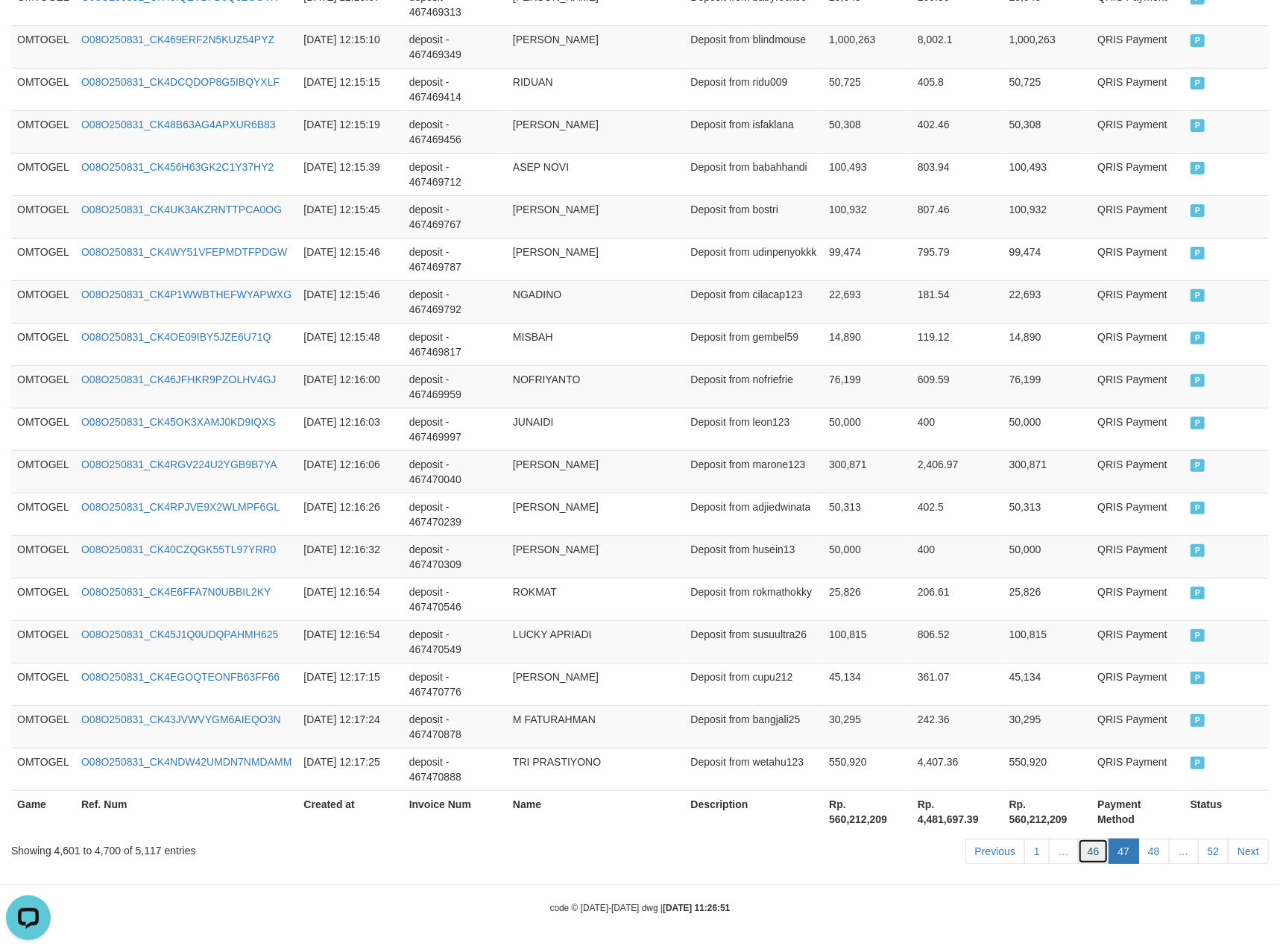
click at [1085, 844] on link "46" at bounding box center [1093, 851] width 31 height 25
click at [1078, 838] on link "46" at bounding box center [1093, 851] width 31 height 25
click at [1082, 848] on link "46" at bounding box center [1093, 851] width 31 height 25
click link "46" at bounding box center [1093, 851] width 31 height 25
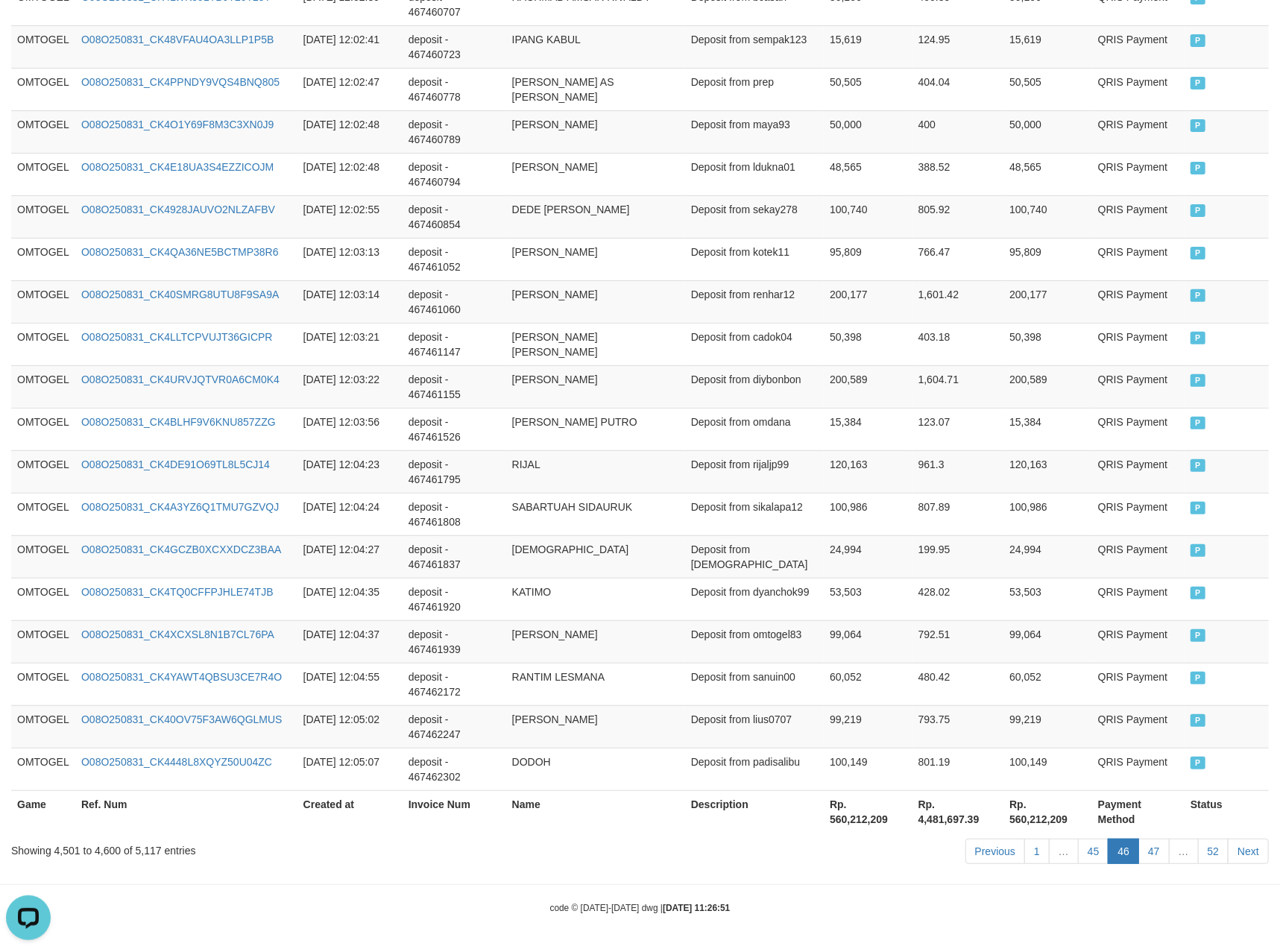
click at [1078, 838] on link "45" at bounding box center [1093, 851] width 31 height 25
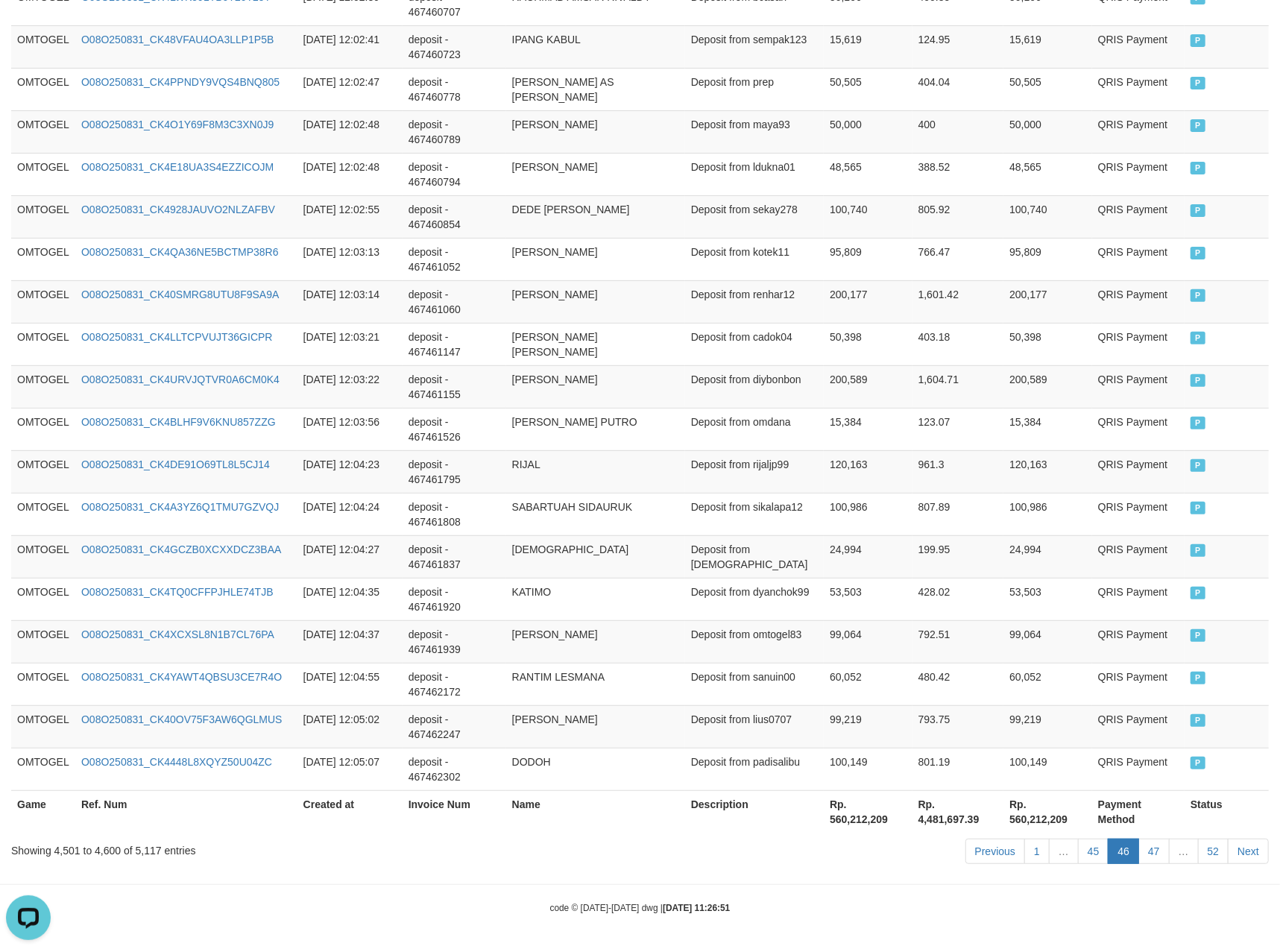
click at [1078, 838] on link "45" at bounding box center [1093, 851] width 31 height 25
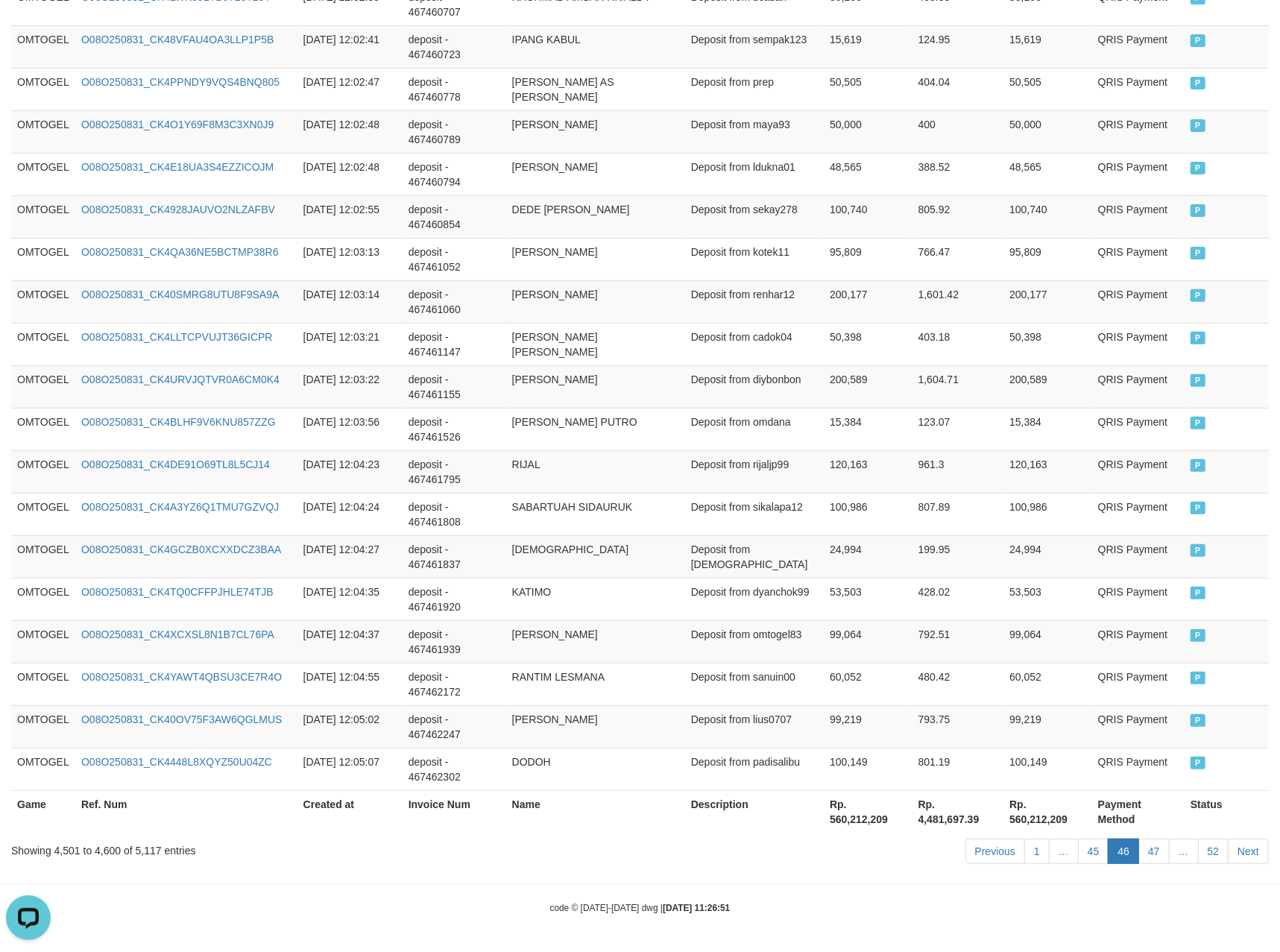
click at [1078, 838] on link "45" at bounding box center [1093, 851] width 31 height 25
click link "45" at bounding box center [1093, 851] width 31 height 25
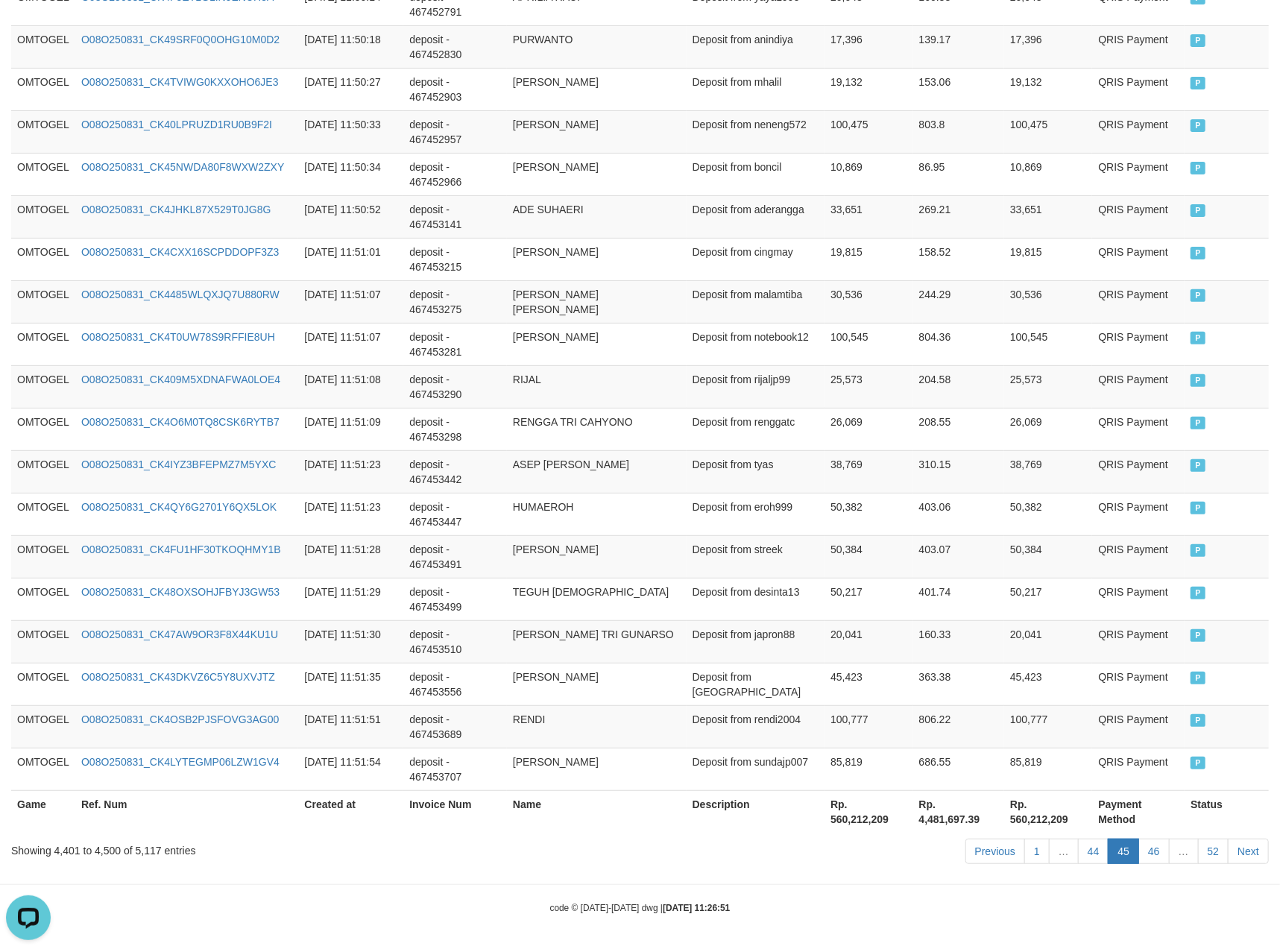
click at [1078, 838] on link "44" at bounding box center [1093, 851] width 31 height 25
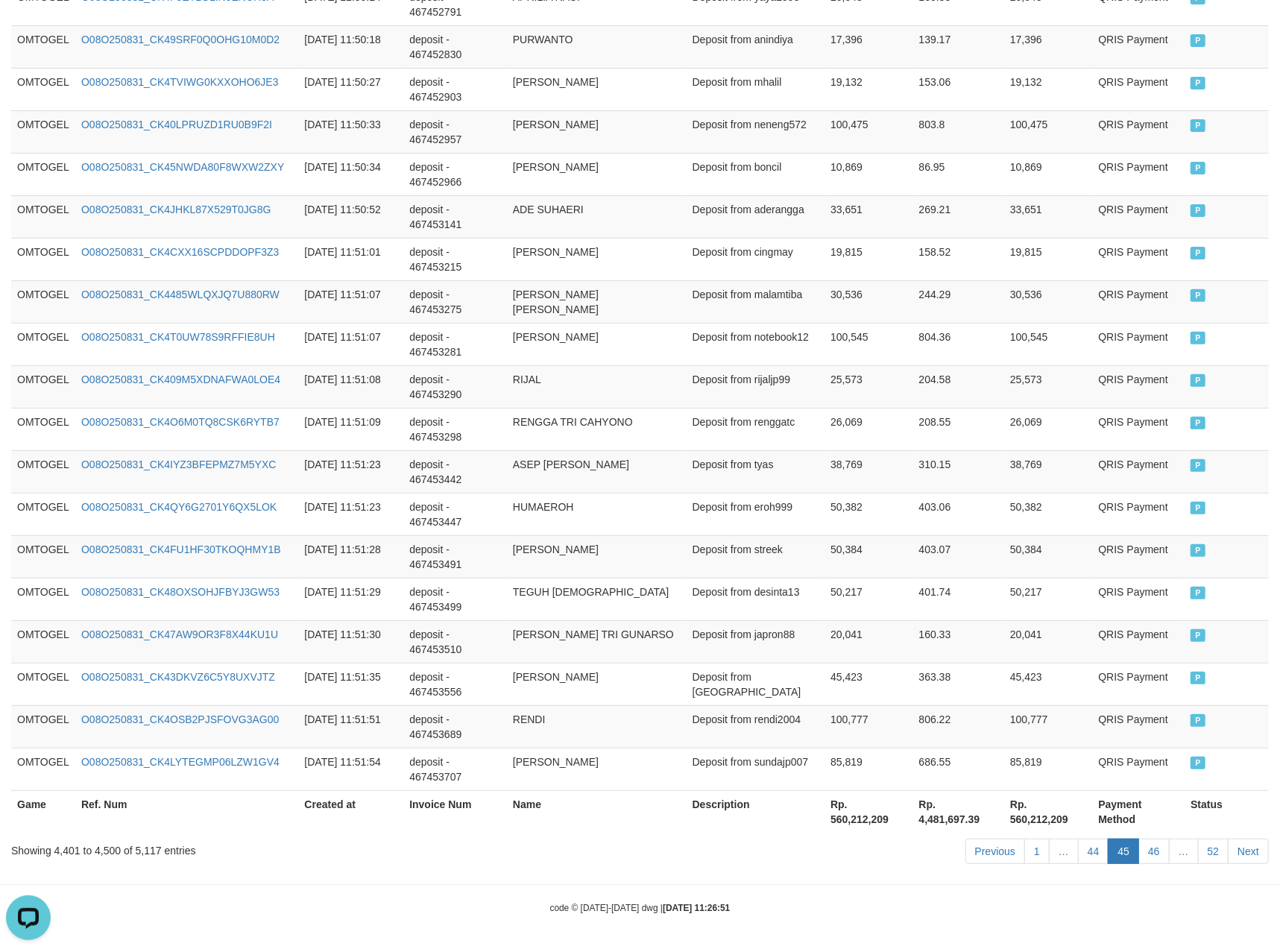
click at [1078, 838] on link "44" at bounding box center [1093, 851] width 31 height 25
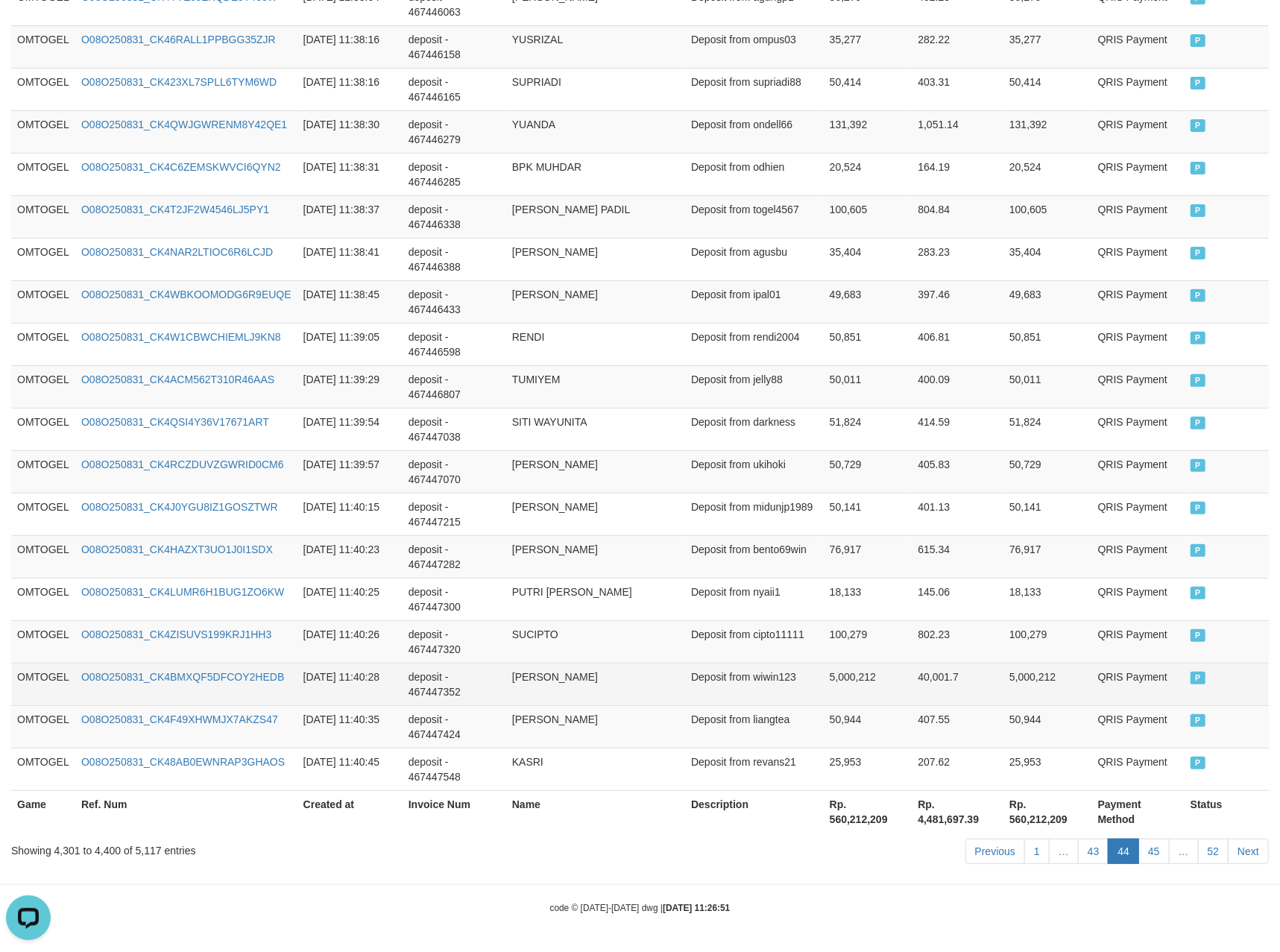
click at [1018, 692] on td "5,000,212" at bounding box center [1048, 684] width 89 height 42
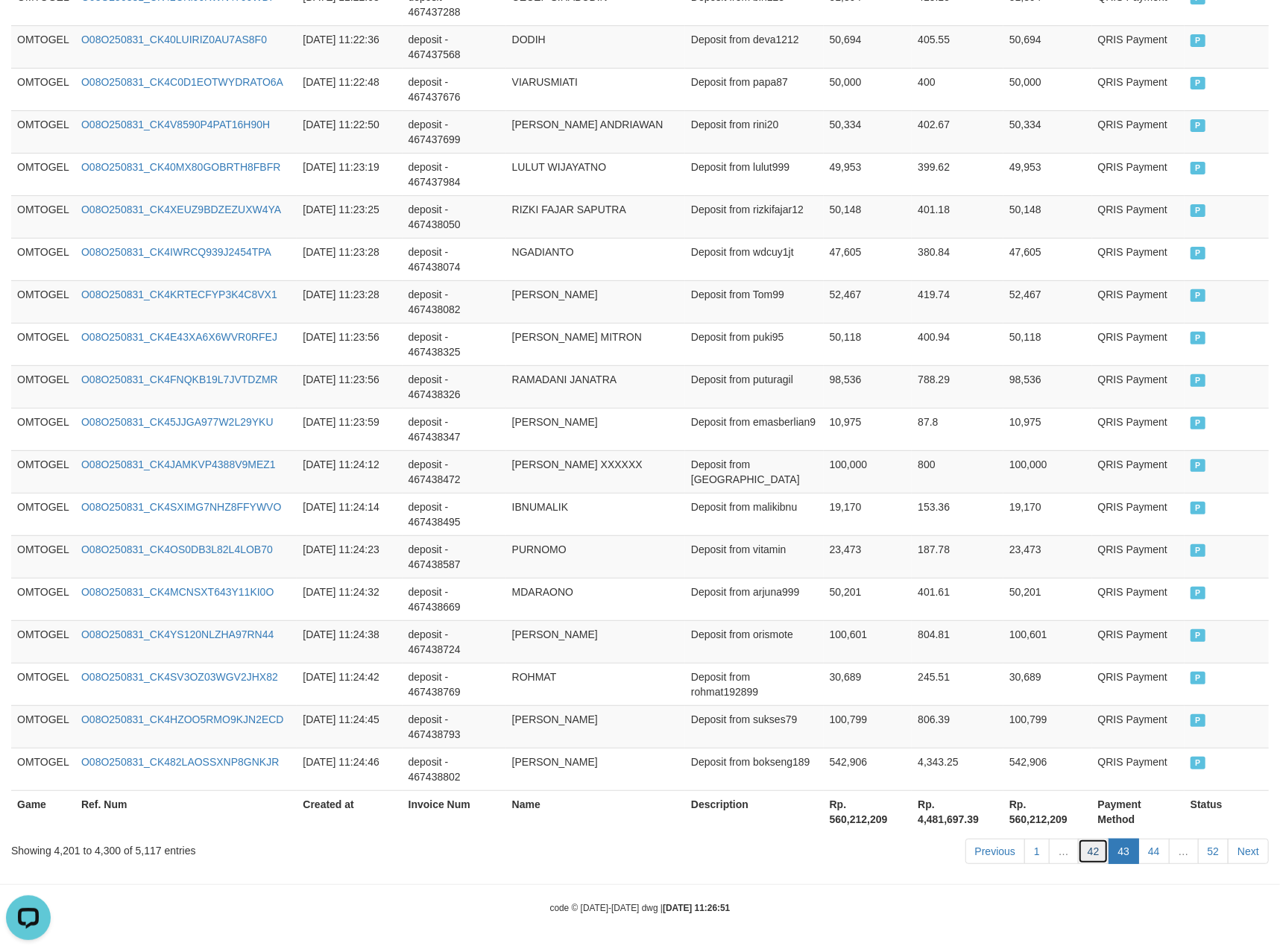
click at [1092, 851] on link "42" at bounding box center [1093, 851] width 31 height 25
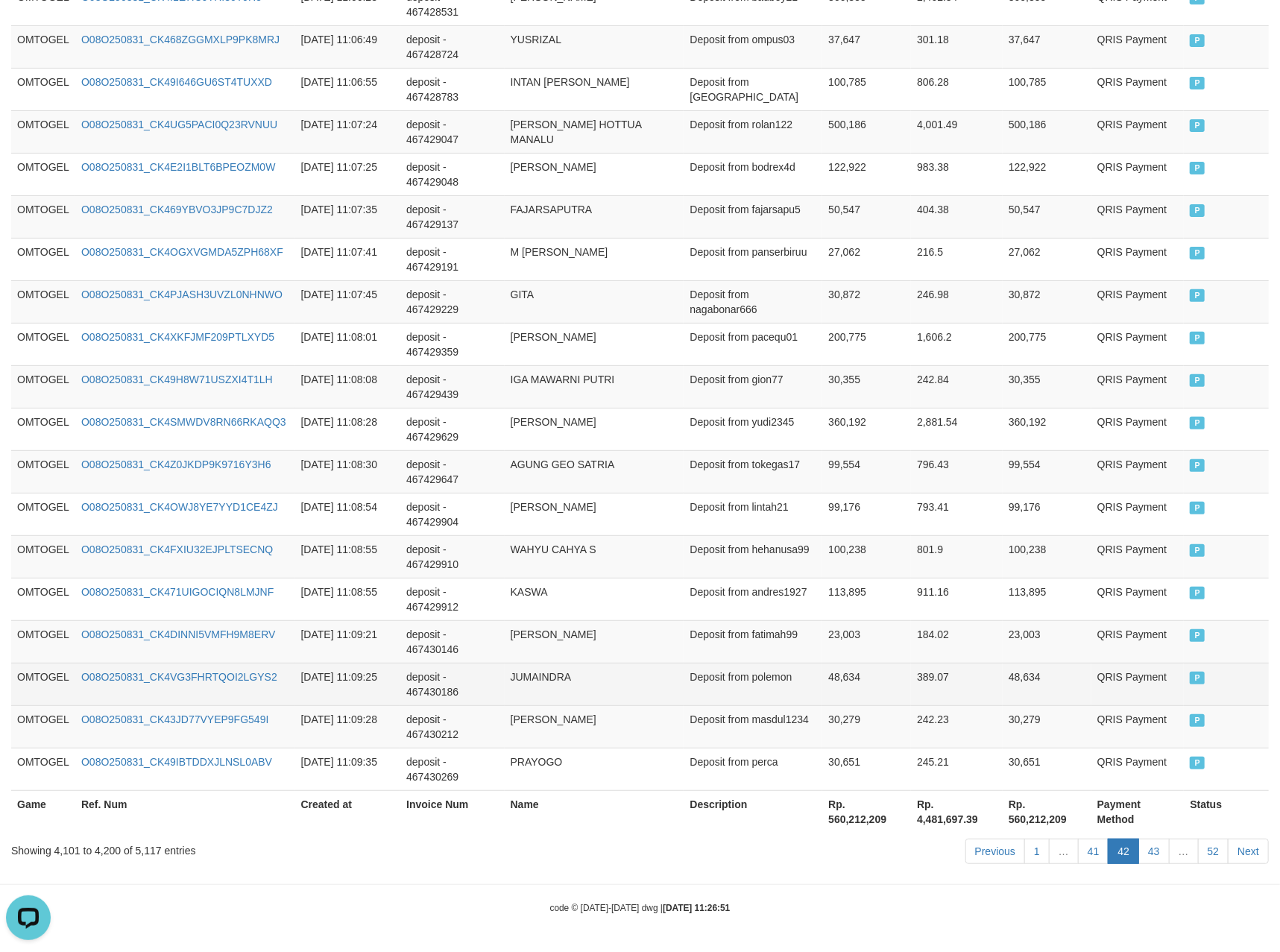
click at [956, 678] on td "389.07" at bounding box center [957, 684] width 92 height 42
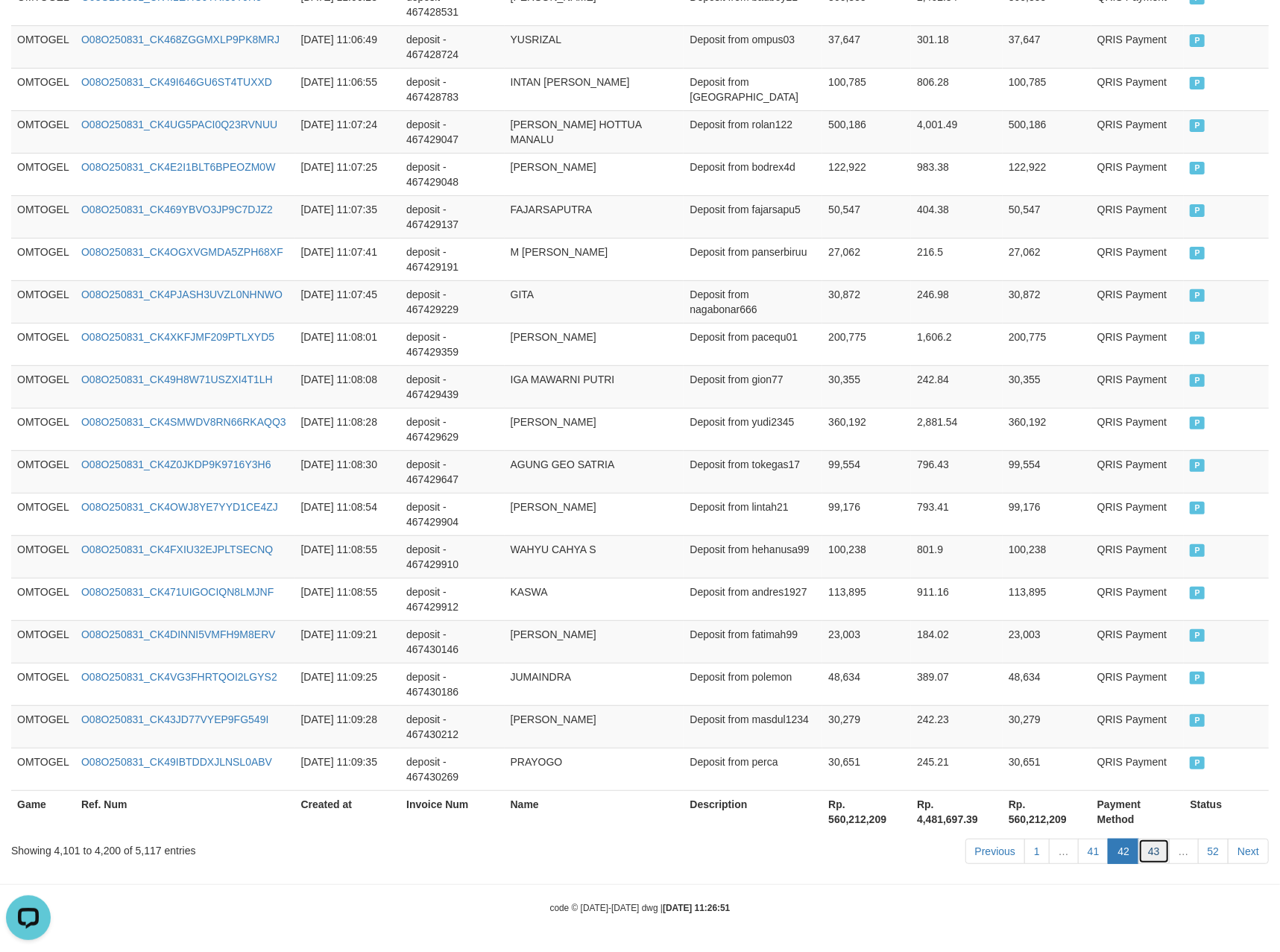
click at [1142, 853] on link "43" at bounding box center [1154, 851] width 31 height 25
click at [1138, 838] on link "43" at bounding box center [1154, 851] width 31 height 25
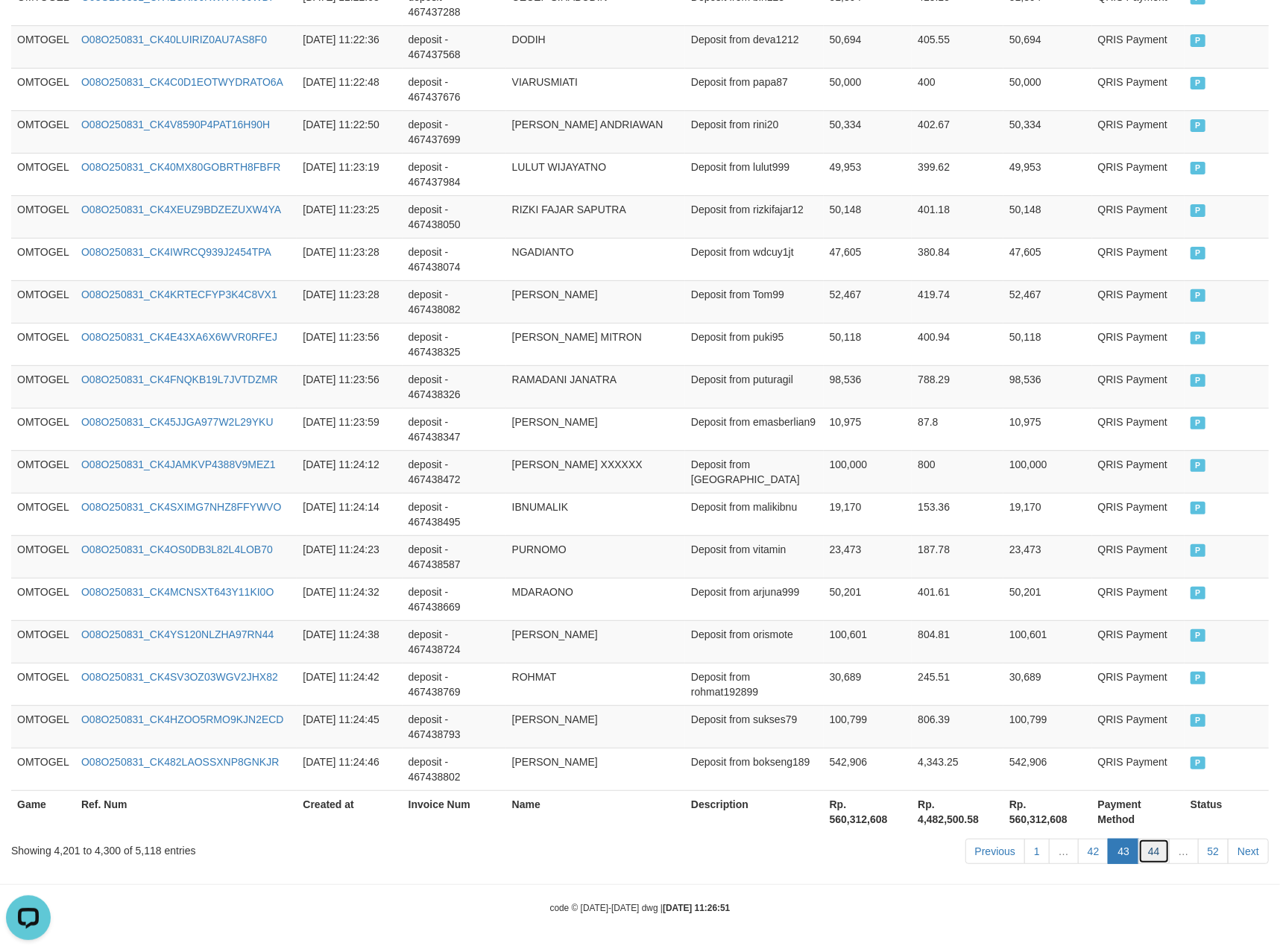
click at [1147, 857] on link "44" at bounding box center [1154, 851] width 31 height 25
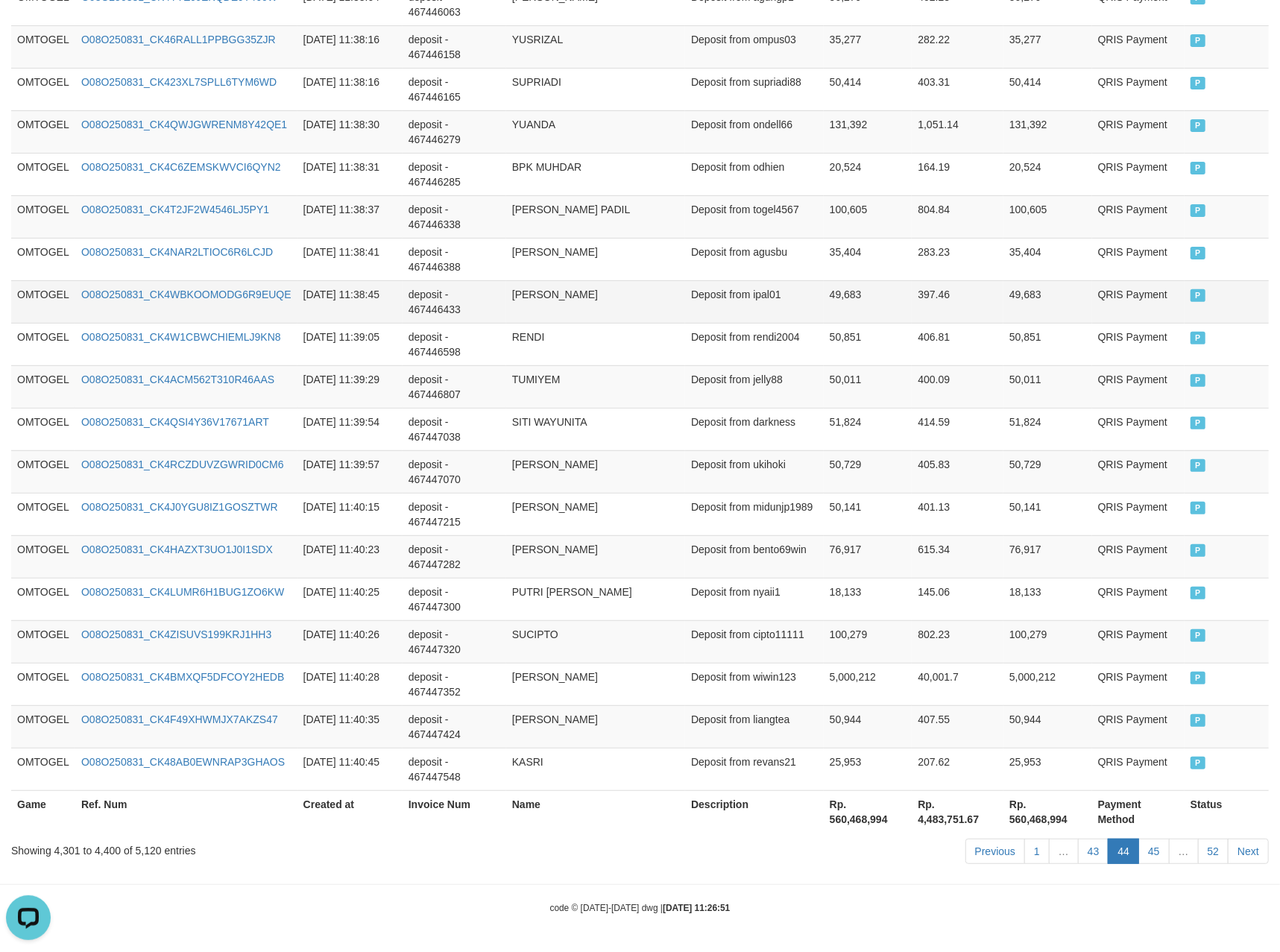
click at [613, 305] on td "[PERSON_NAME]" at bounding box center [596, 301] width 179 height 42
click at [836, 478] on td "50,729" at bounding box center [867, 471] width 89 height 42
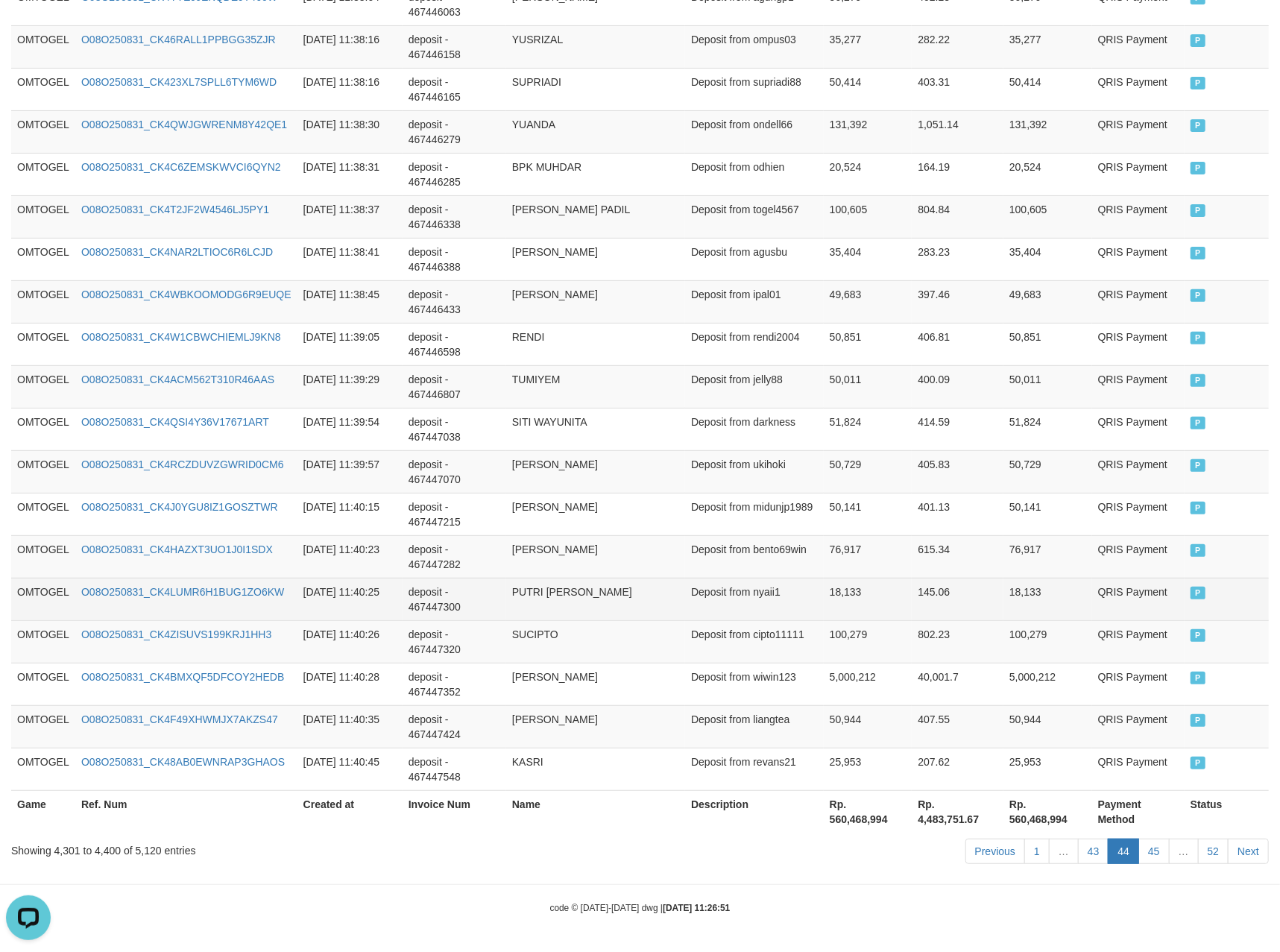
click at [902, 585] on td "18,133" at bounding box center [867, 599] width 89 height 42
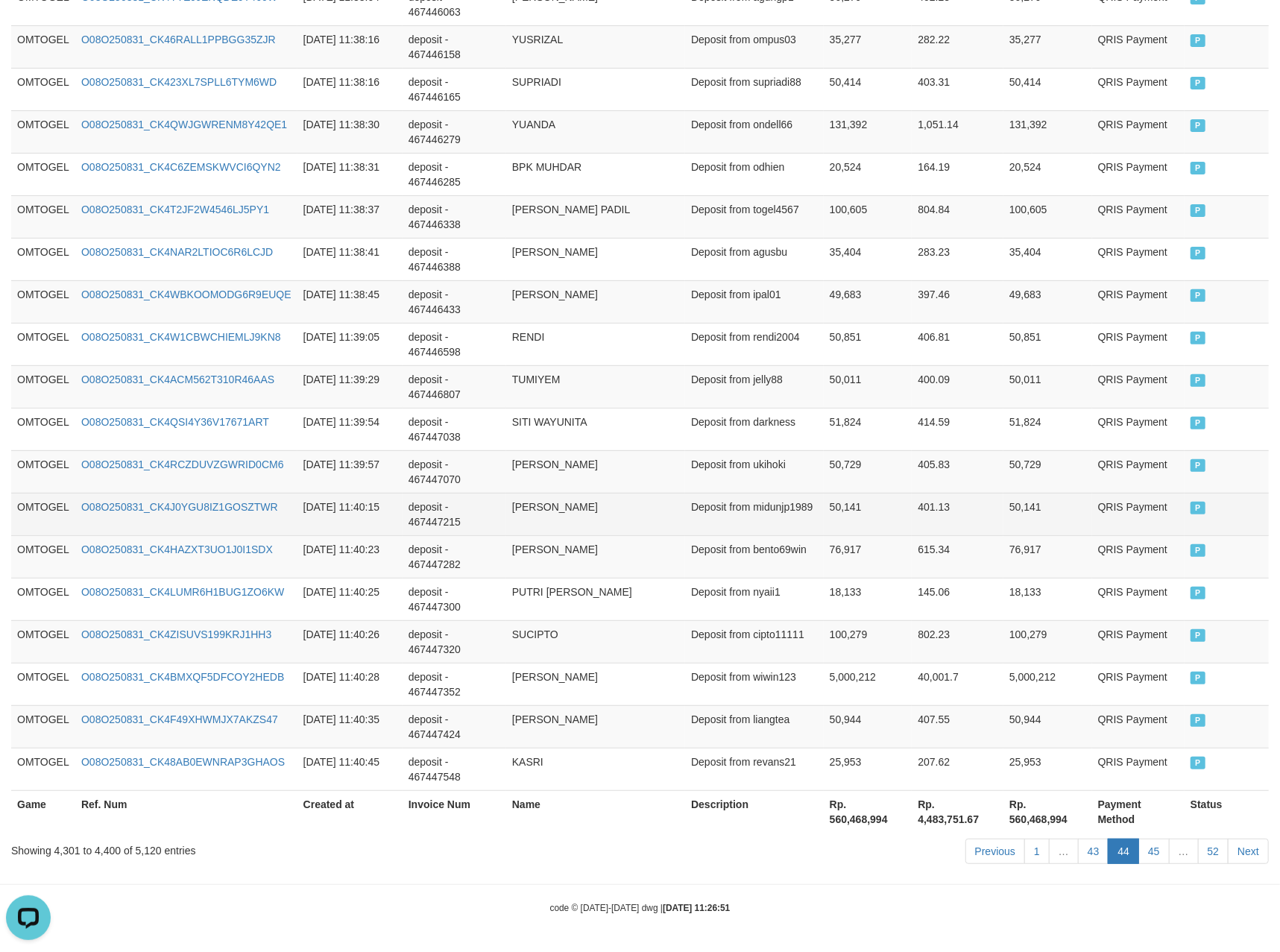
click at [515, 507] on td "[PERSON_NAME]" at bounding box center [596, 514] width 179 height 42
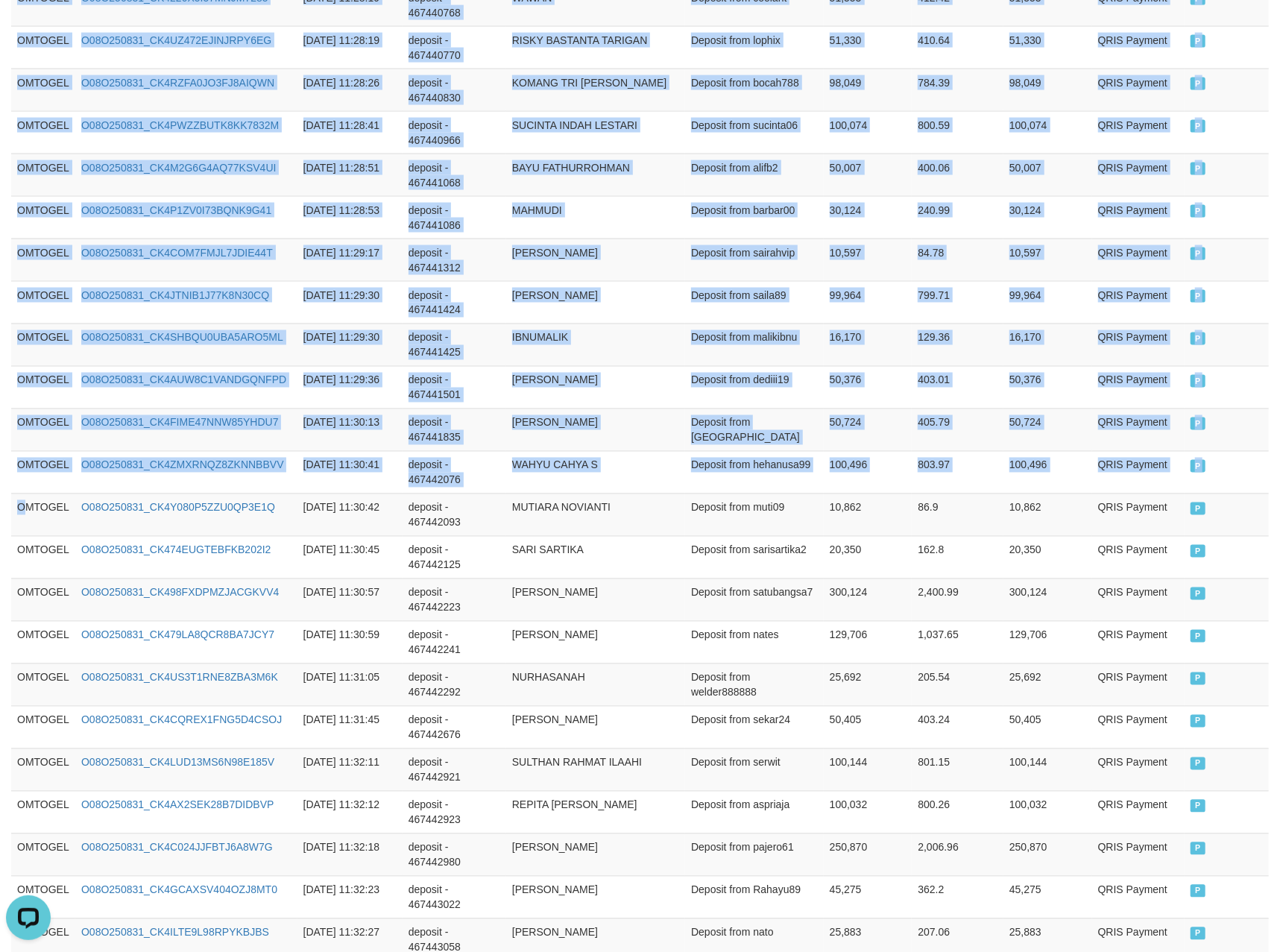
drag, startPoint x: 25, startPoint y: 534, endPoint x: 1296, endPoint y: 614, distance: 1273.5
click at [1279, 614] on html "Toggle navigation Home Bank Account List Load By Website Group [ITOTO] OMTOGEL …" at bounding box center [640, 879] width 1280 height 4992
copy table "Game Ref. Num Created at Invoice Num Name Description Net Amount Total Fee Amou…"
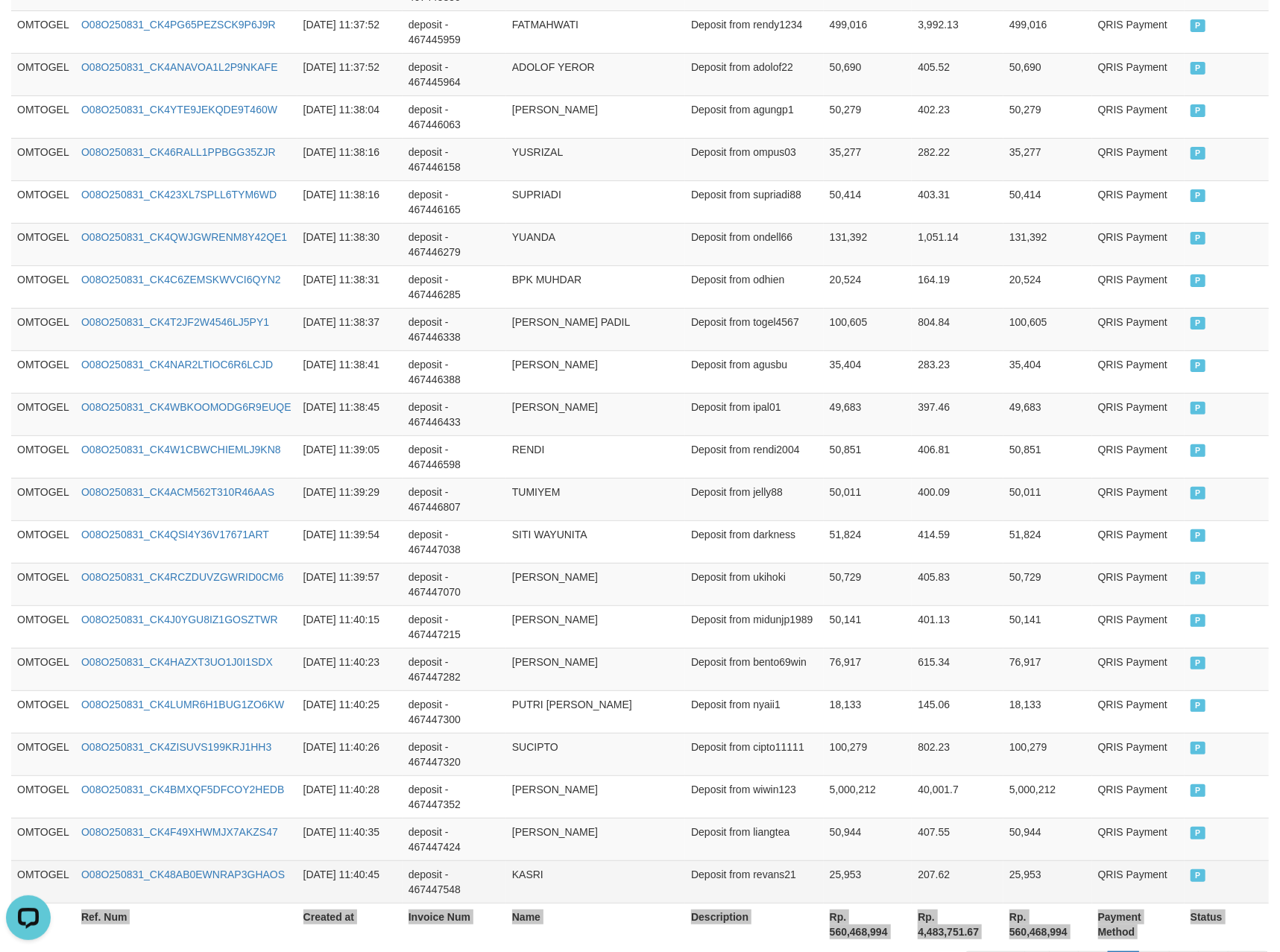
scroll to position [4068, 0]
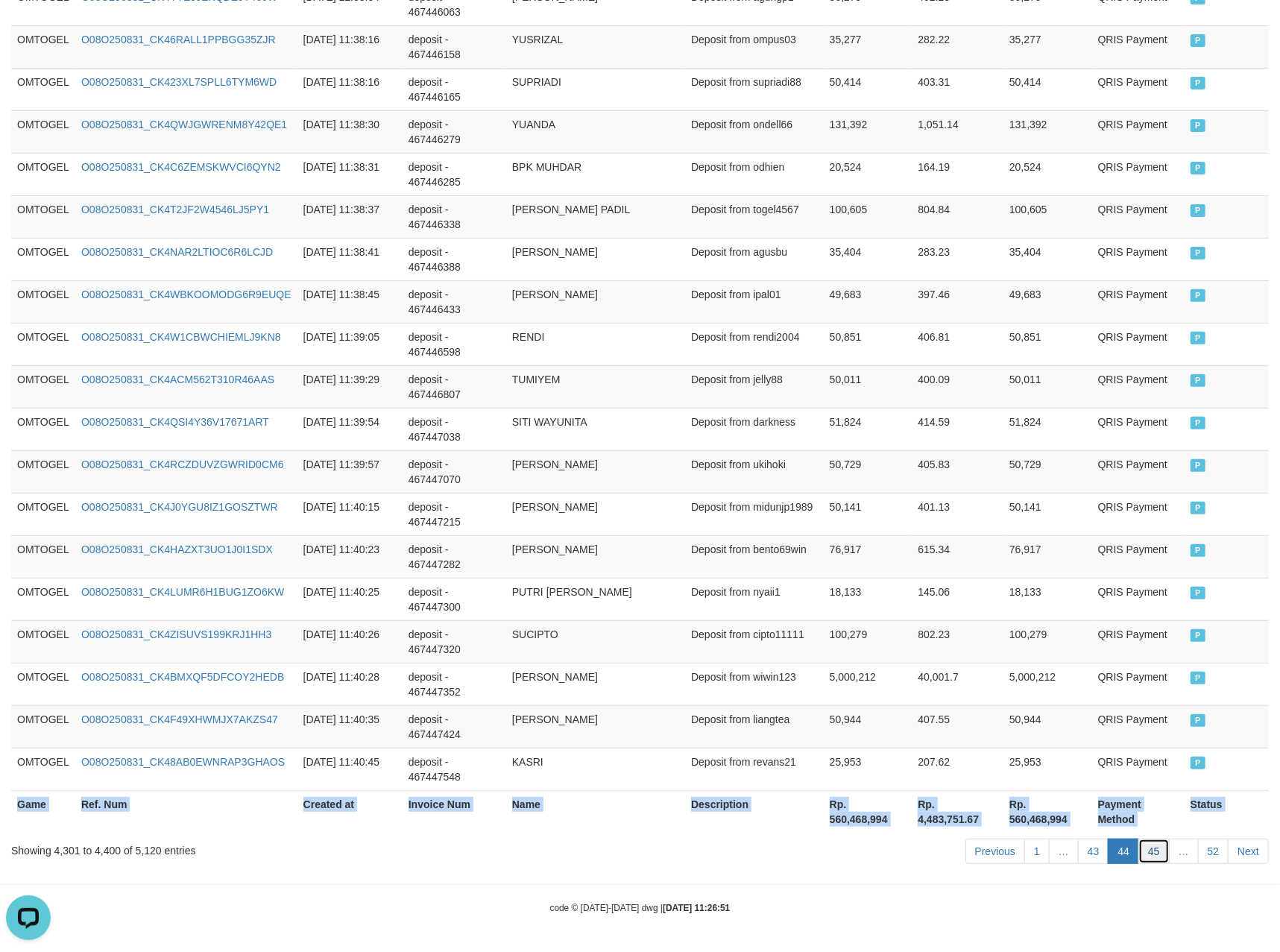
click at [1153, 857] on link "45" at bounding box center [1154, 851] width 31 height 25
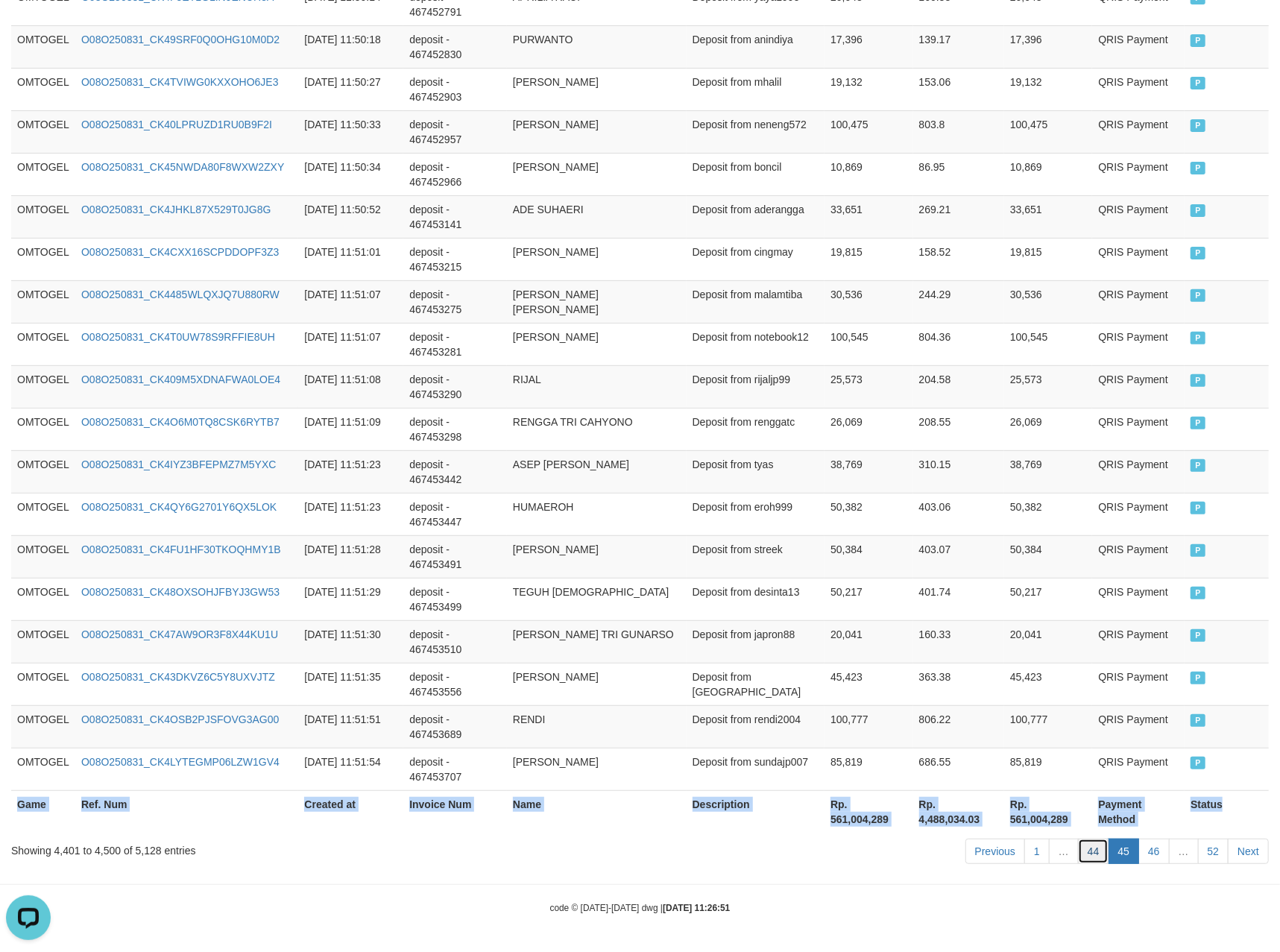
click at [1096, 856] on link "44" at bounding box center [1093, 851] width 31 height 25
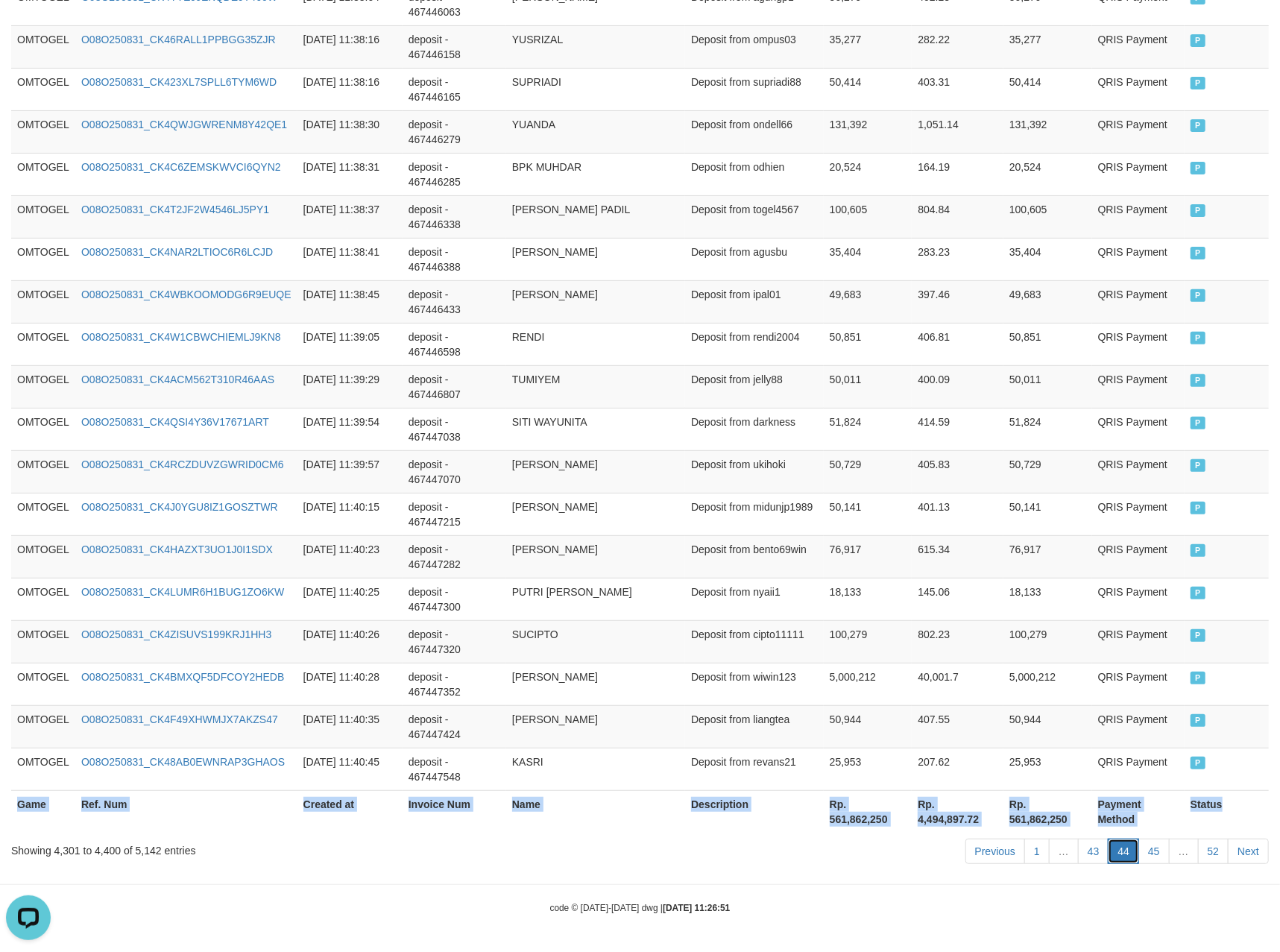
click at [1120, 854] on link "44" at bounding box center [1123, 851] width 31 height 25
click at [1146, 854] on link "45" at bounding box center [1154, 851] width 31 height 25
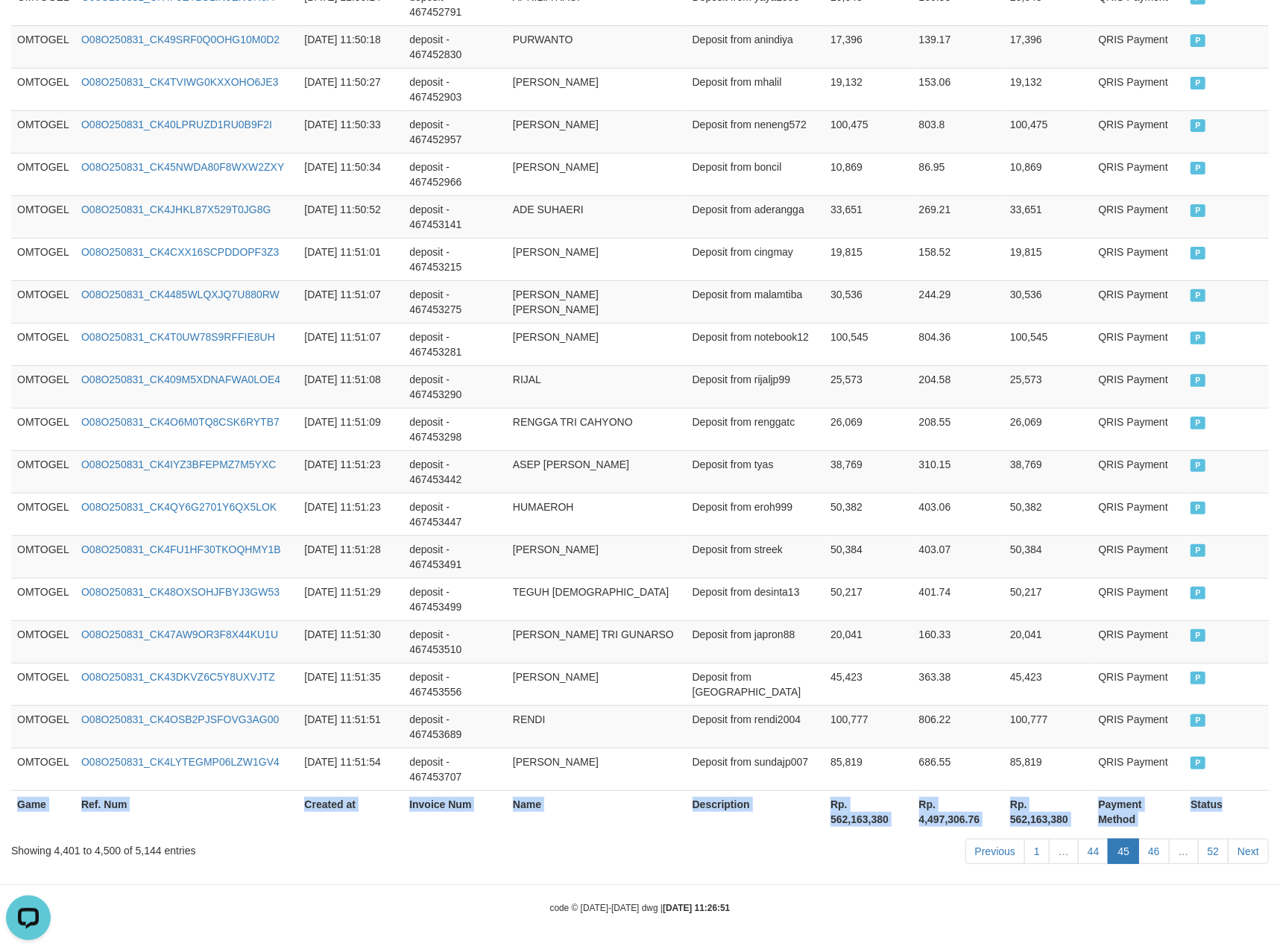
copy table "Game Ref. Num Created at Invoice Num Name Description Net Amount Total Fee Amou…"
click at [1155, 845] on link "46" at bounding box center [1154, 851] width 31 height 25
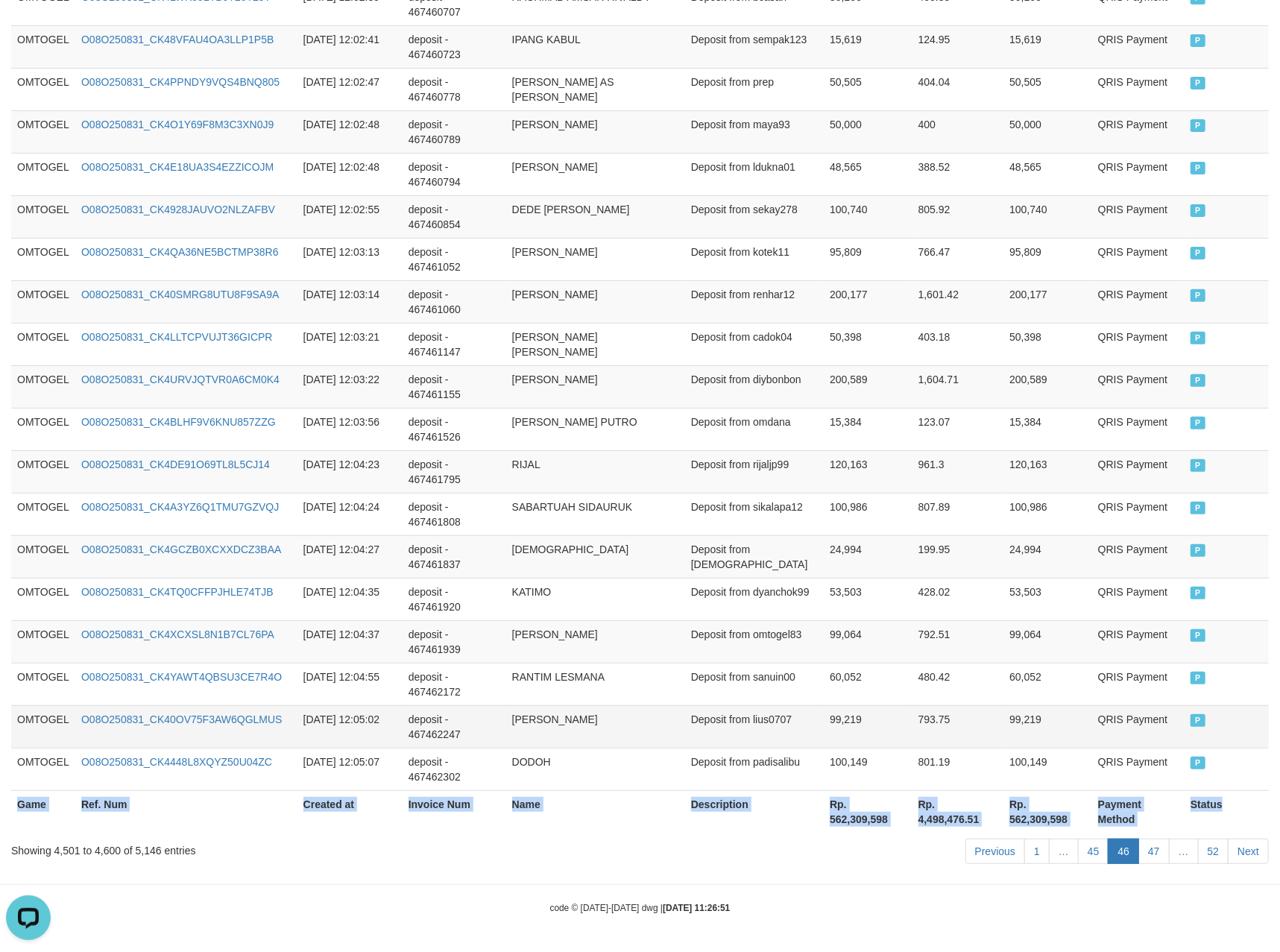
copy table "Game Ref. Num Created at Invoice Num Name Description Net Amount Total Fee Amou…"
click at [1158, 851] on link "47" at bounding box center [1154, 851] width 31 height 25
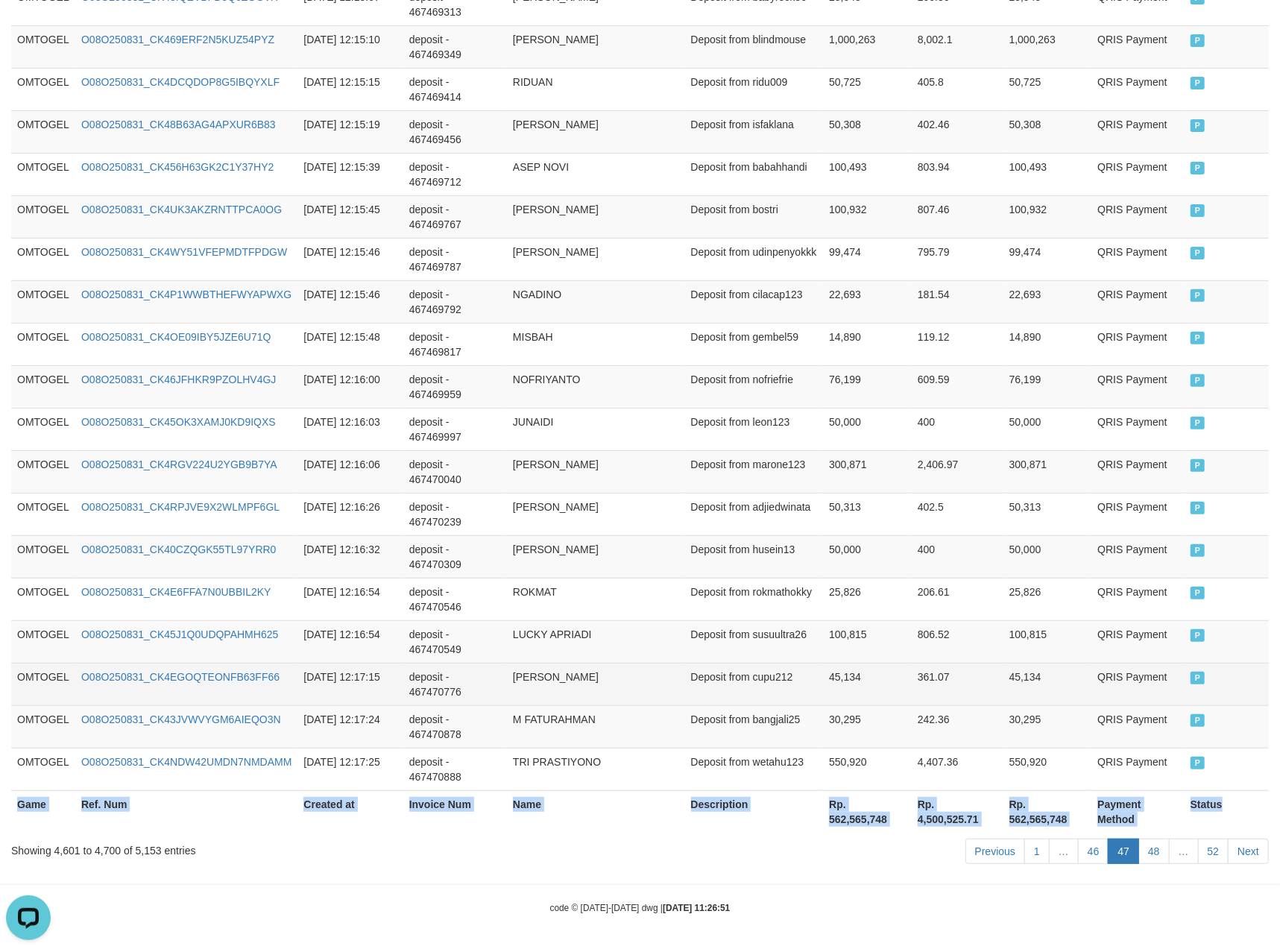
copy table "Game Ref. Num Created at Invoice Num Name Description Net Amount Total Fee Amou…"
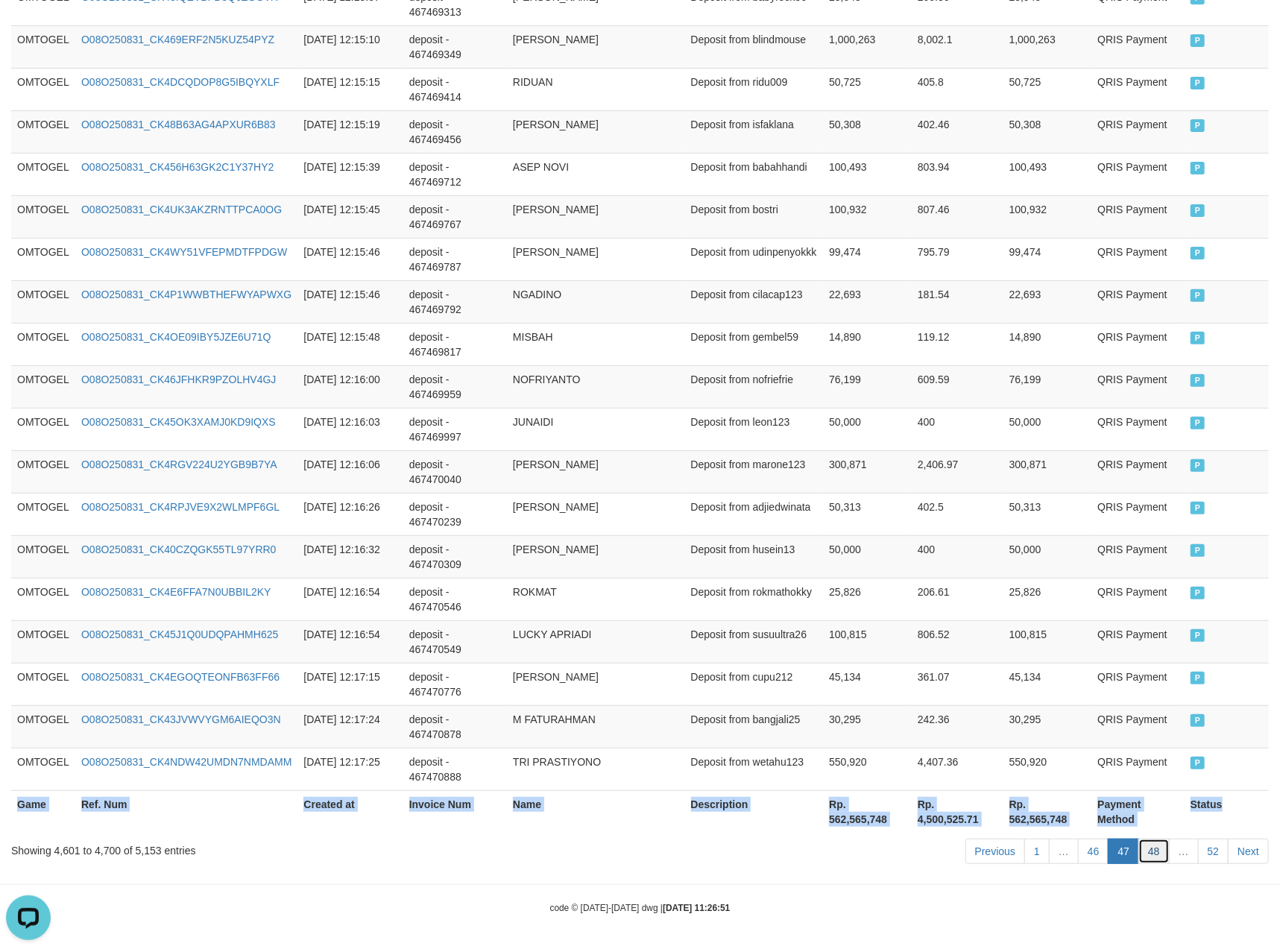
click at [1156, 856] on link "48" at bounding box center [1154, 851] width 31 height 25
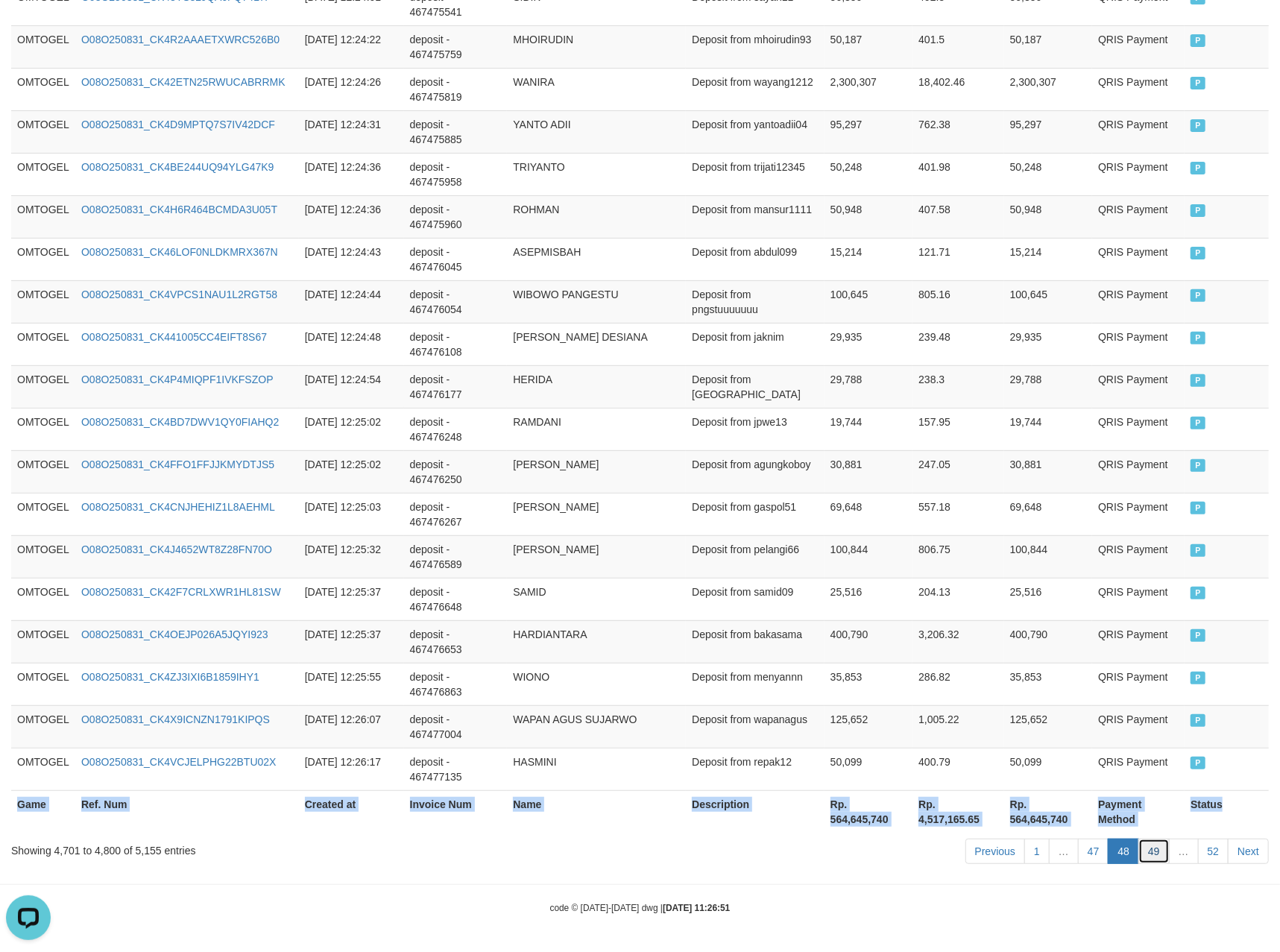
click at [1151, 838] on link "49" at bounding box center [1154, 851] width 31 height 25
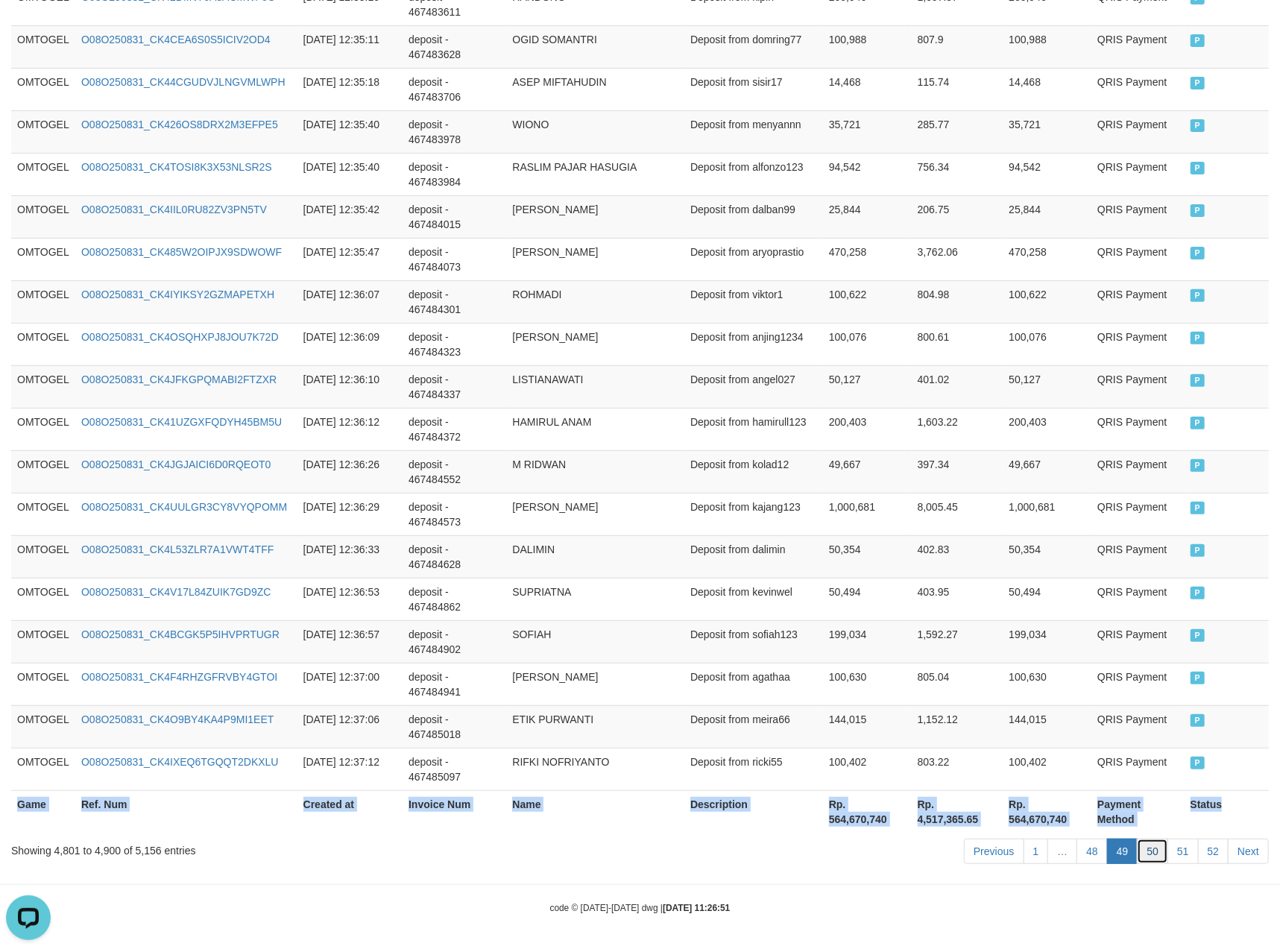
click at [1149, 851] on link "50" at bounding box center [1152, 851] width 31 height 25
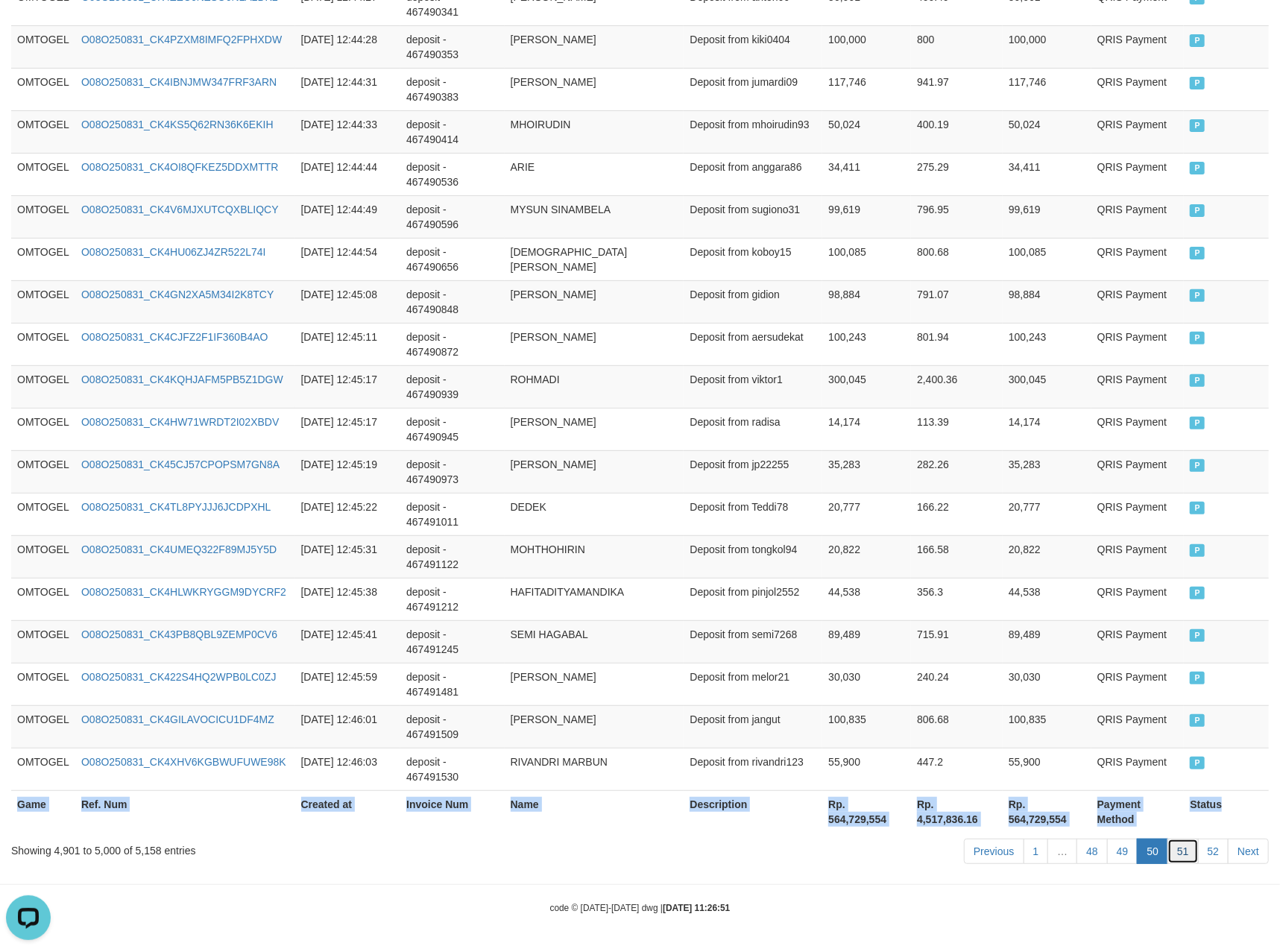
click at [1187, 853] on link "51" at bounding box center [1182, 851] width 31 height 25
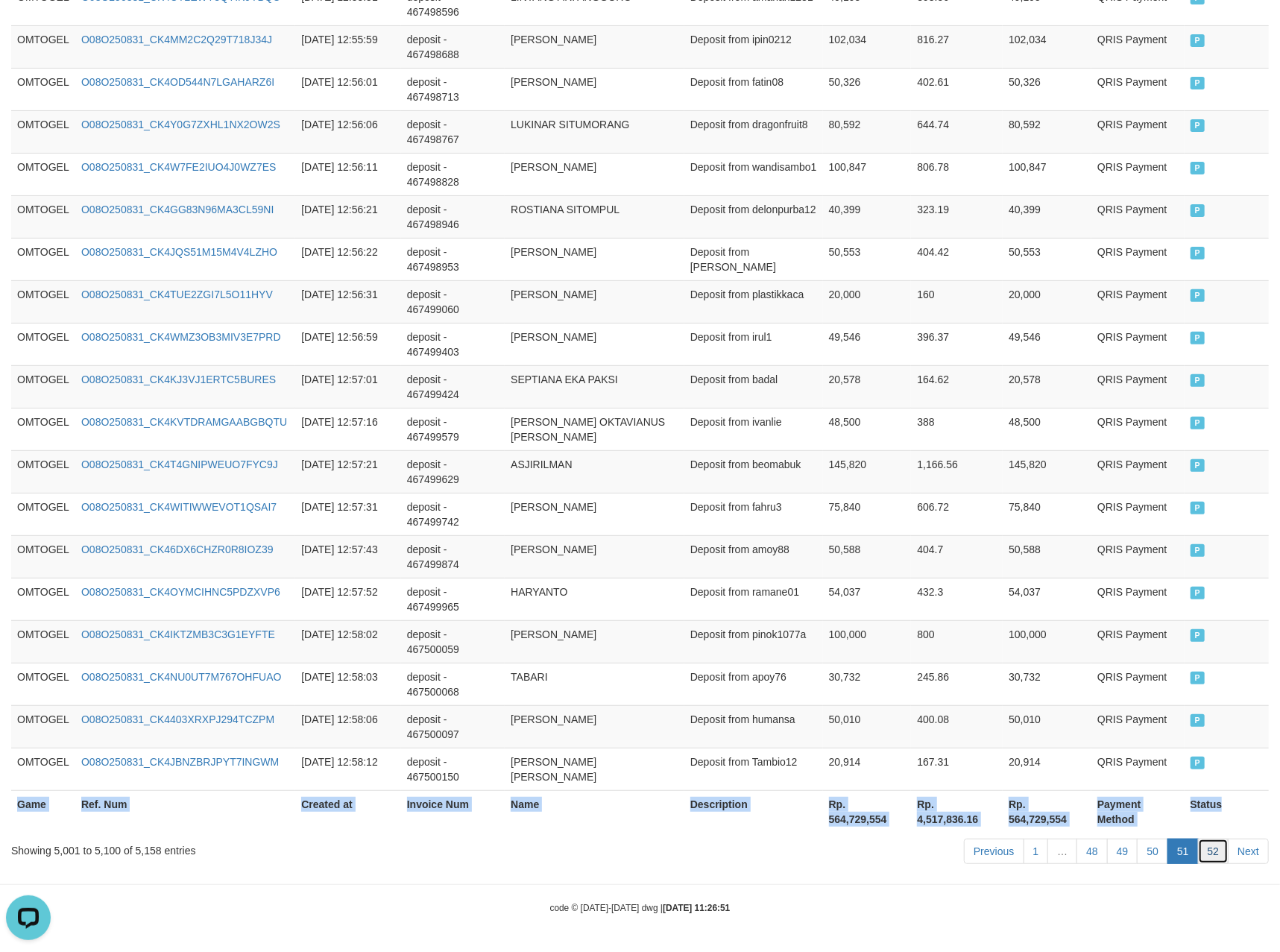
click at [1205, 845] on link "52" at bounding box center [1213, 851] width 31 height 25
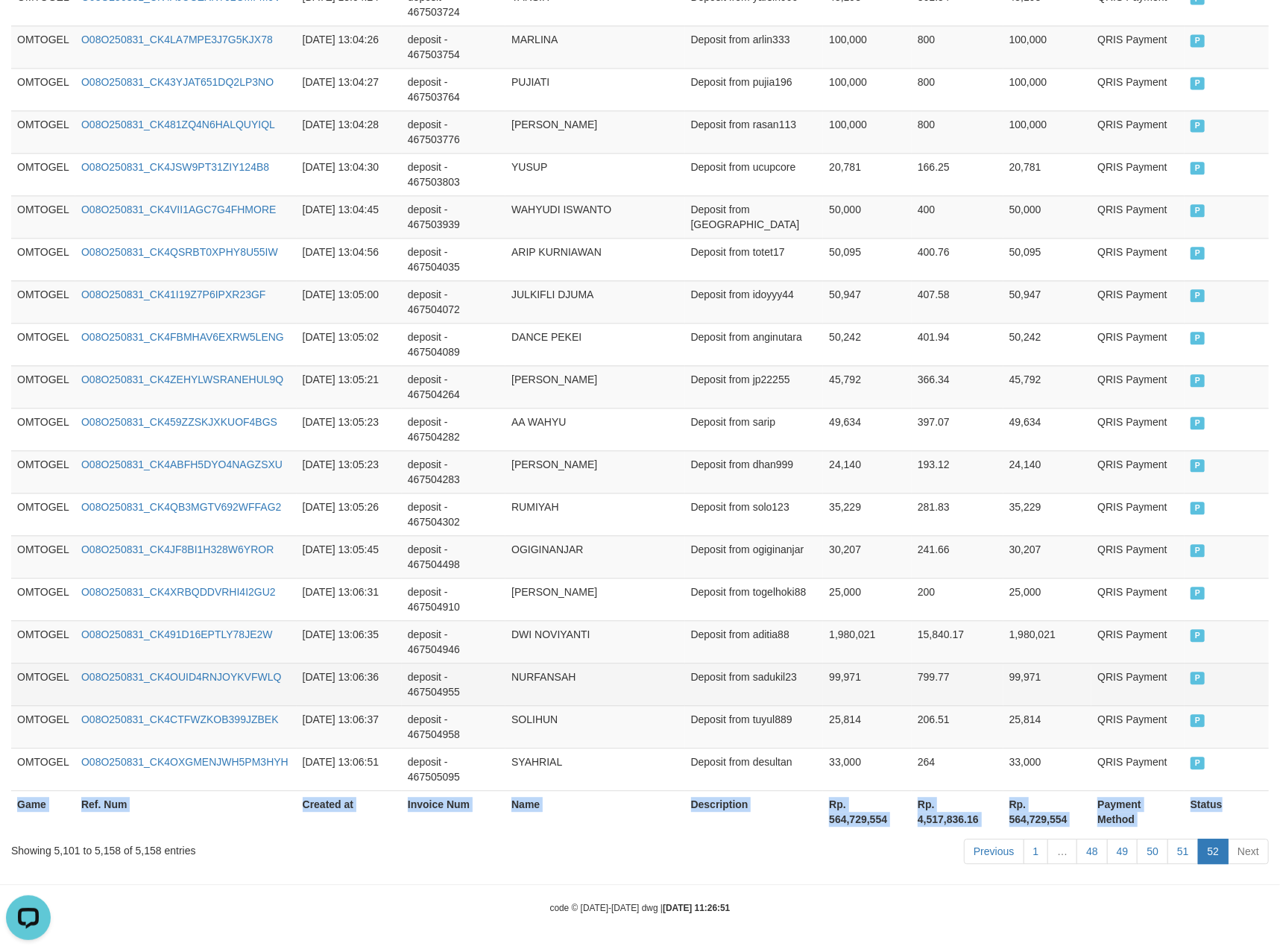
click at [1038, 684] on td "99,971" at bounding box center [1048, 684] width 89 height 42
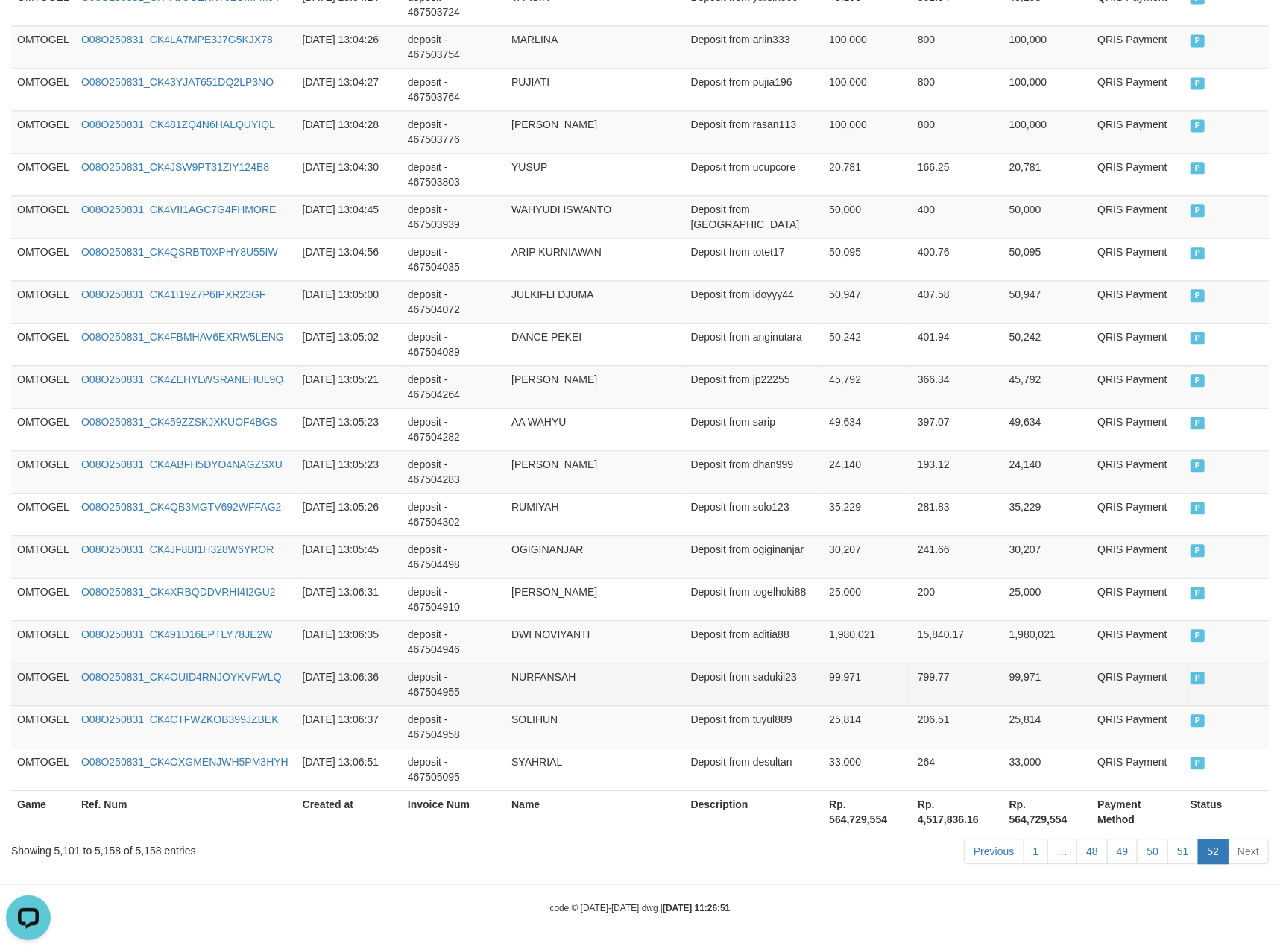
click at [899, 668] on td "99,971" at bounding box center [867, 684] width 89 height 42
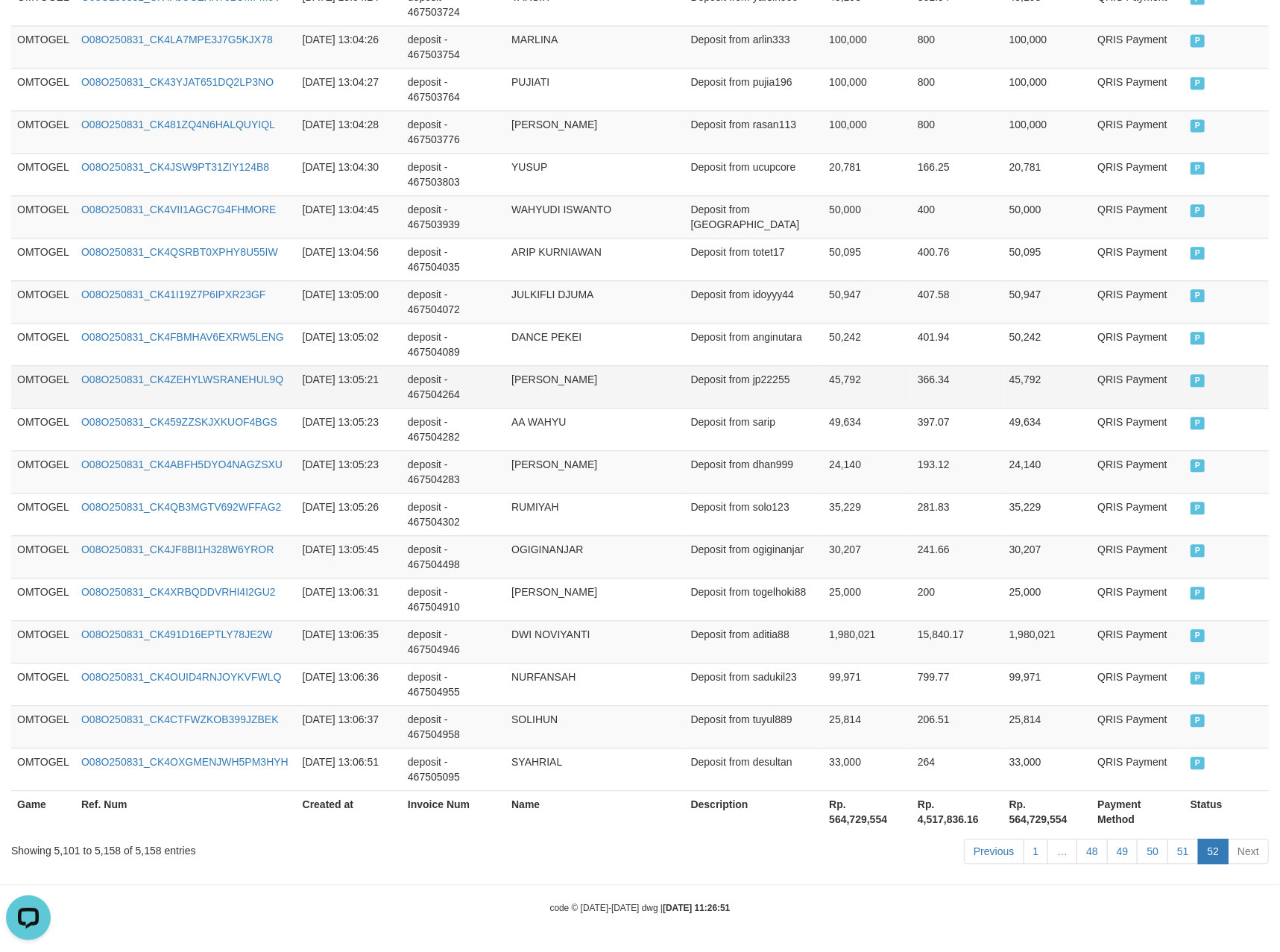
click at [655, 370] on td "[PERSON_NAME]" at bounding box center [595, 387] width 179 height 42
